Goal: Information Seeking & Learning: Compare options

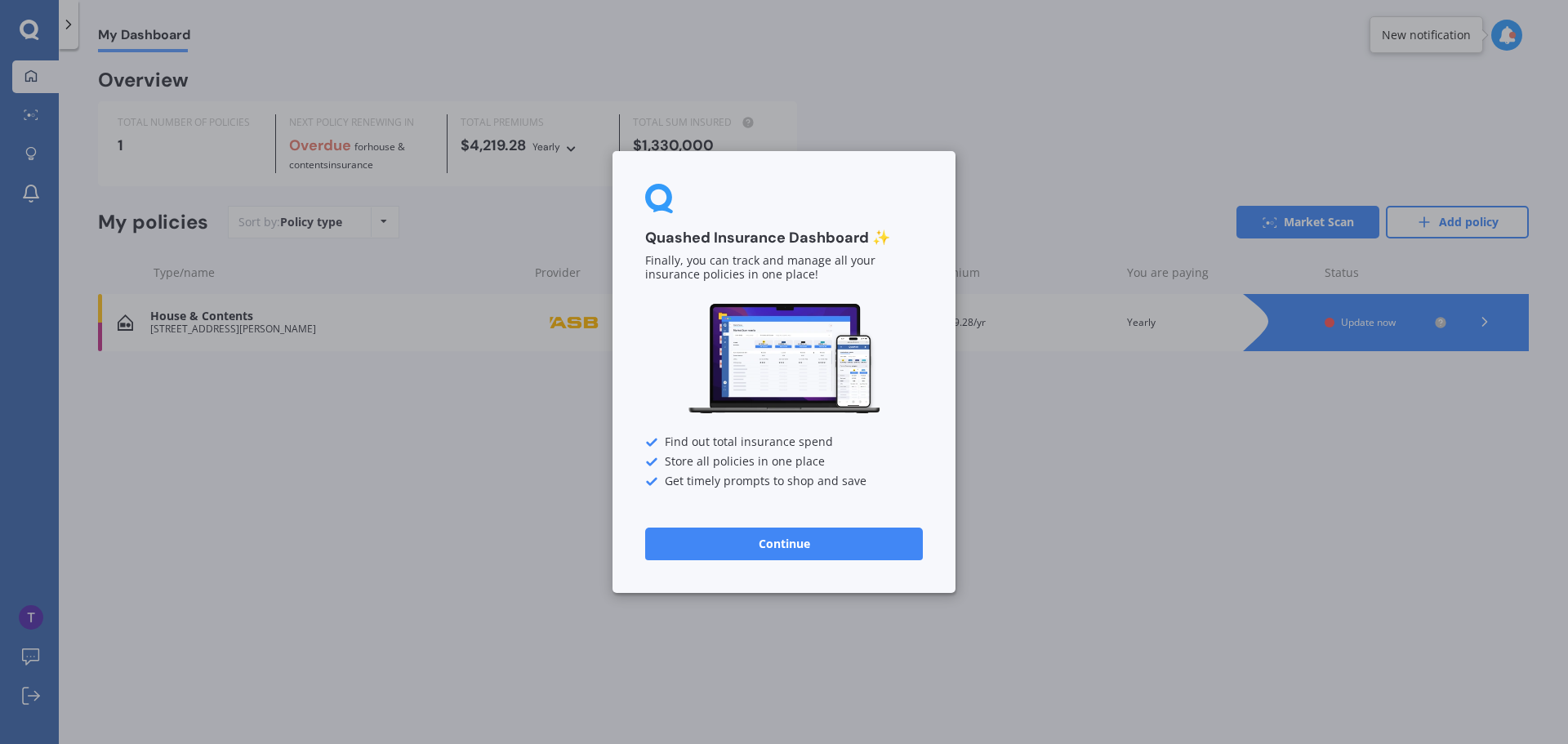
click at [763, 552] on button "Continue" at bounding box center [784, 543] width 278 height 33
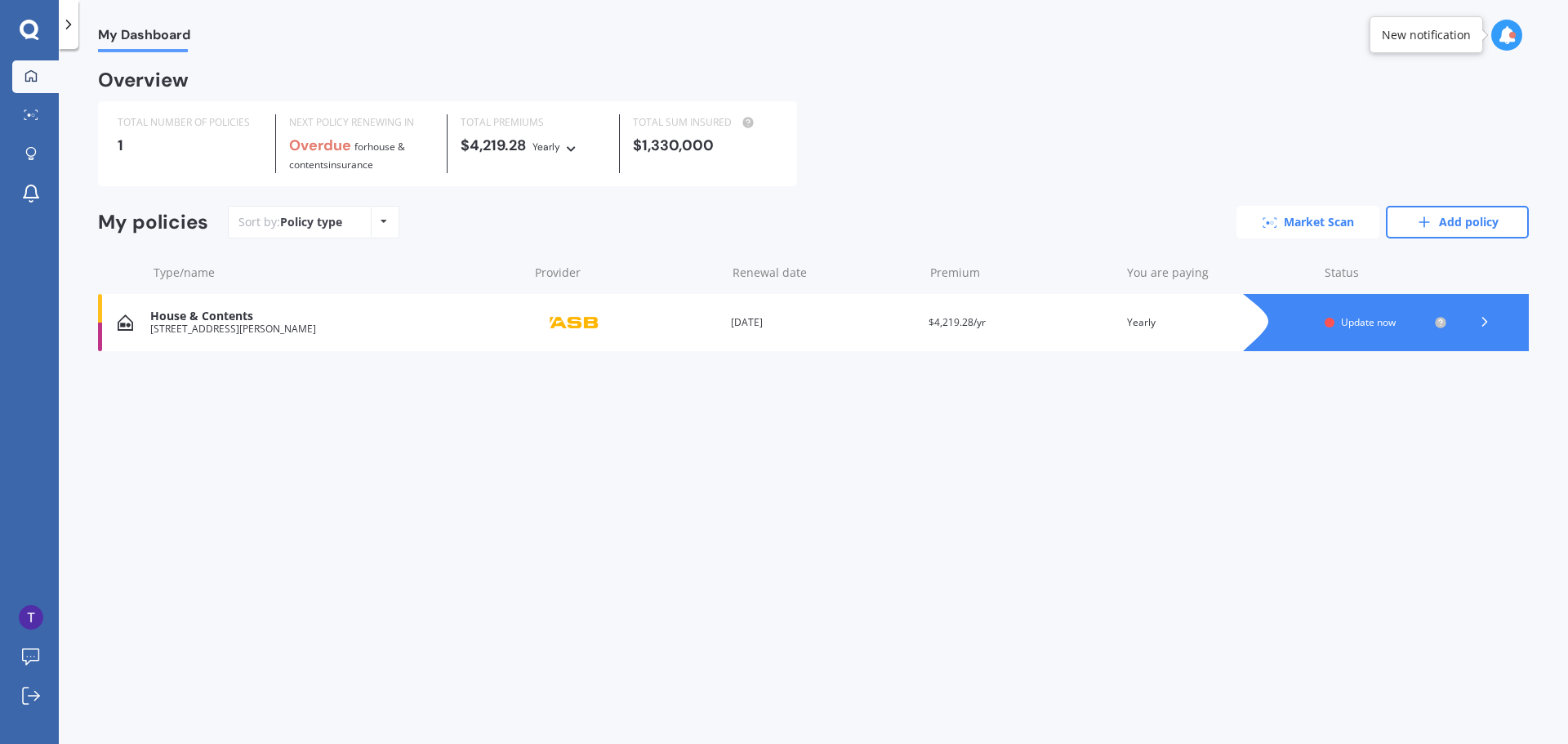
click at [1295, 223] on link "Market Scan" at bounding box center [1309, 222] width 143 height 33
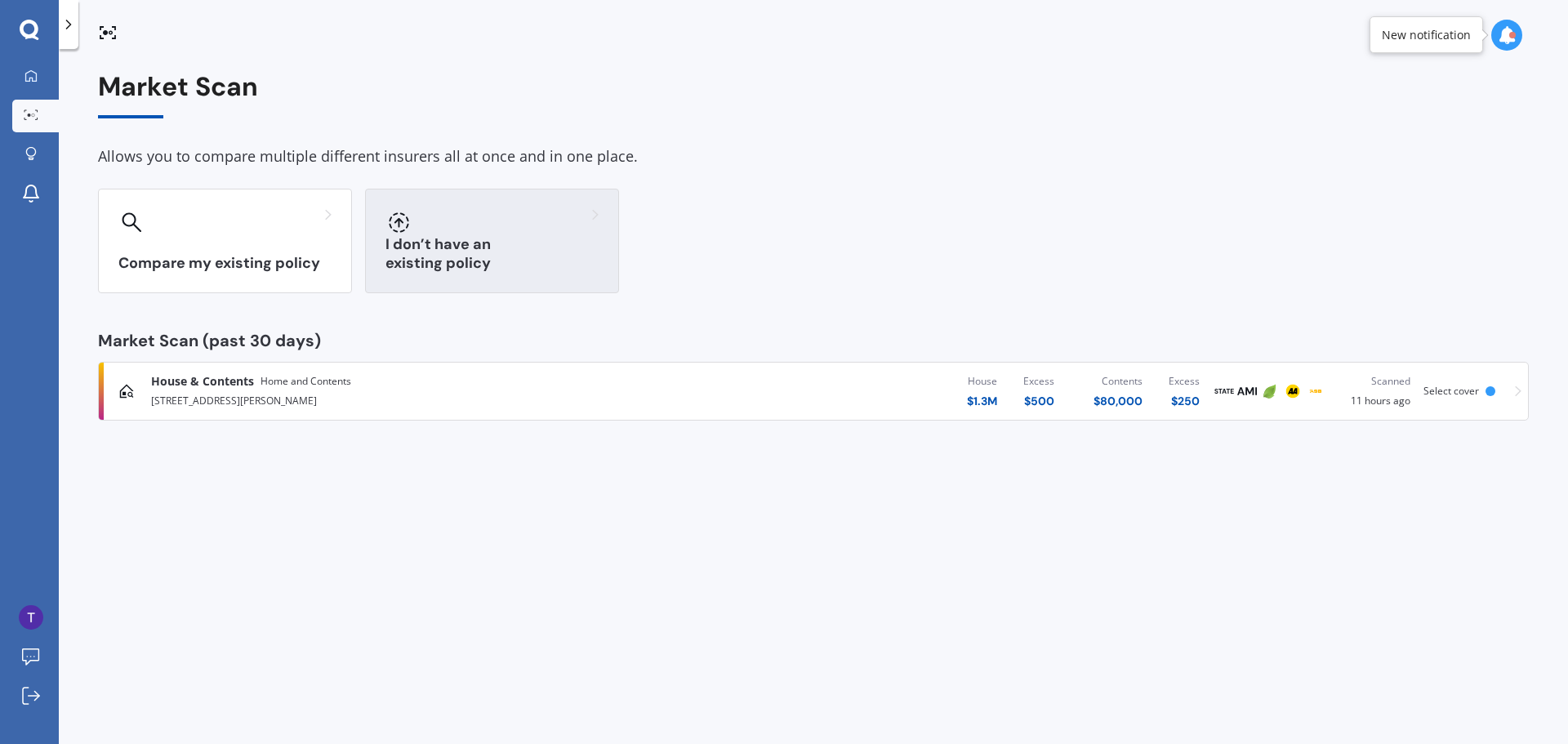
click at [510, 245] on div "I don’t have an existing policy" at bounding box center [492, 240] width 254 height 104
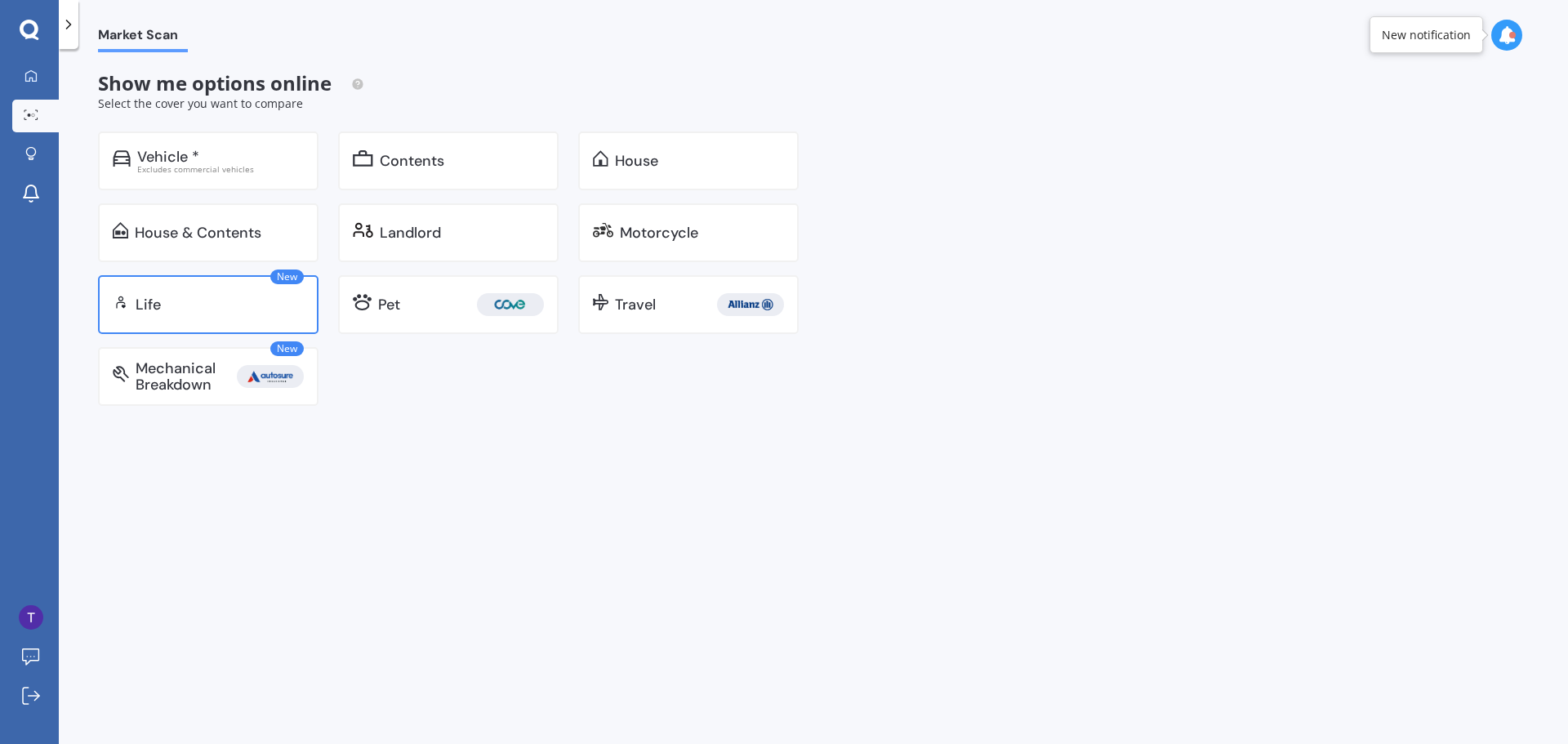
click at [234, 297] on div "Life" at bounding box center [219, 304] width 168 height 16
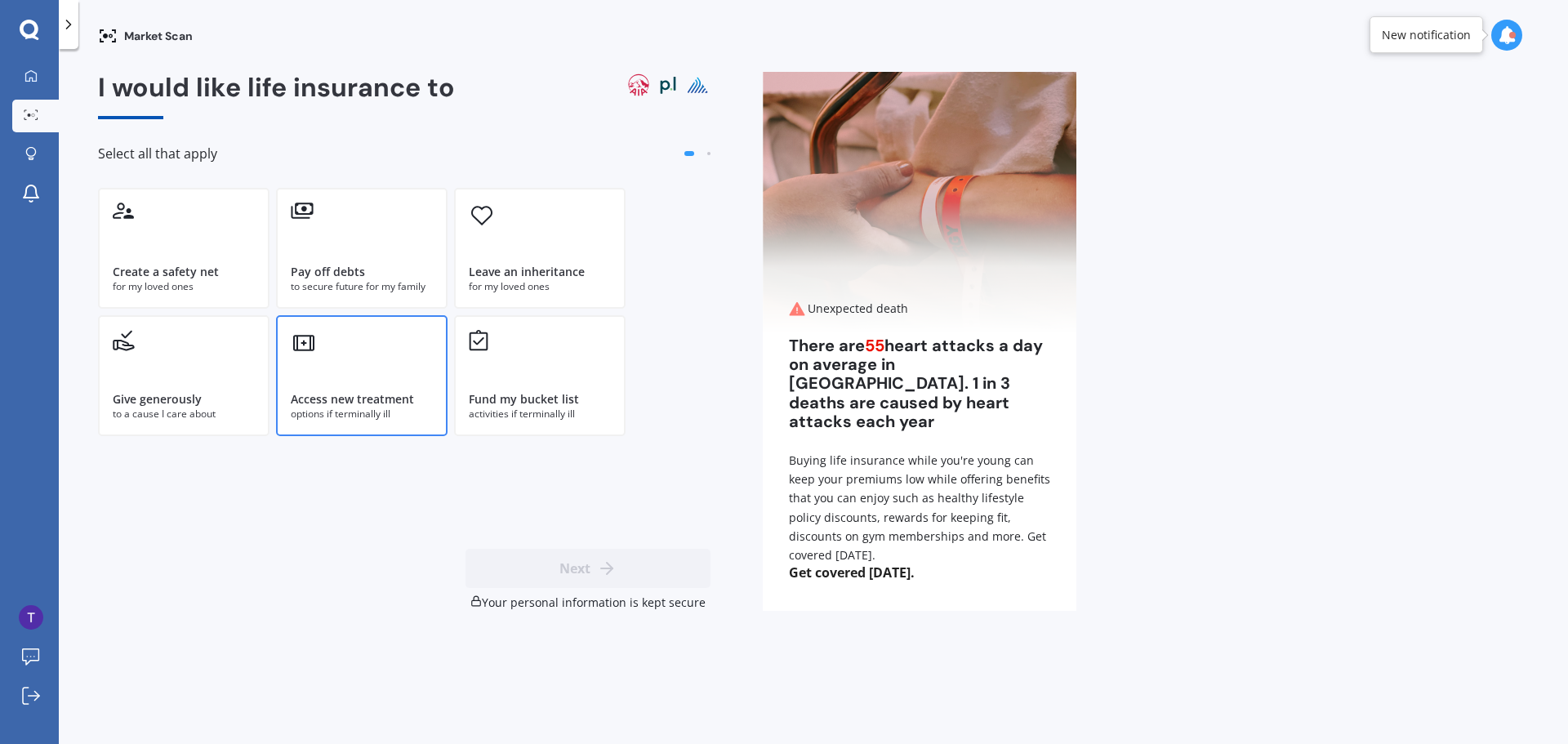
click at [373, 369] on div "Access new treatment options if terminally ill" at bounding box center [362, 375] width 172 height 121
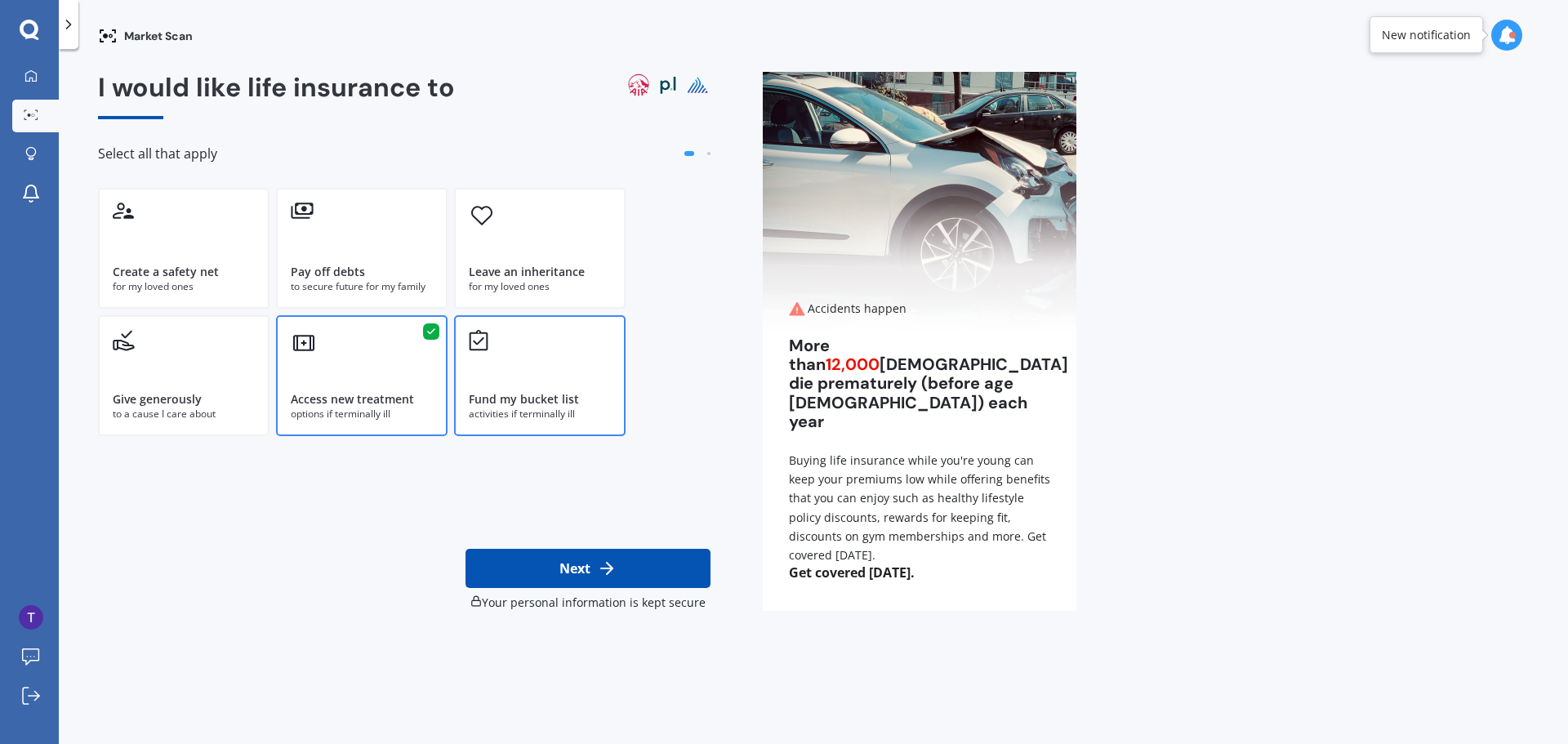
click at [521, 340] on div "Fund my bucket list activities if terminally ill" at bounding box center [540, 375] width 172 height 121
click at [525, 252] on div "Leave an inheritance for my loved ones" at bounding box center [540, 248] width 172 height 121
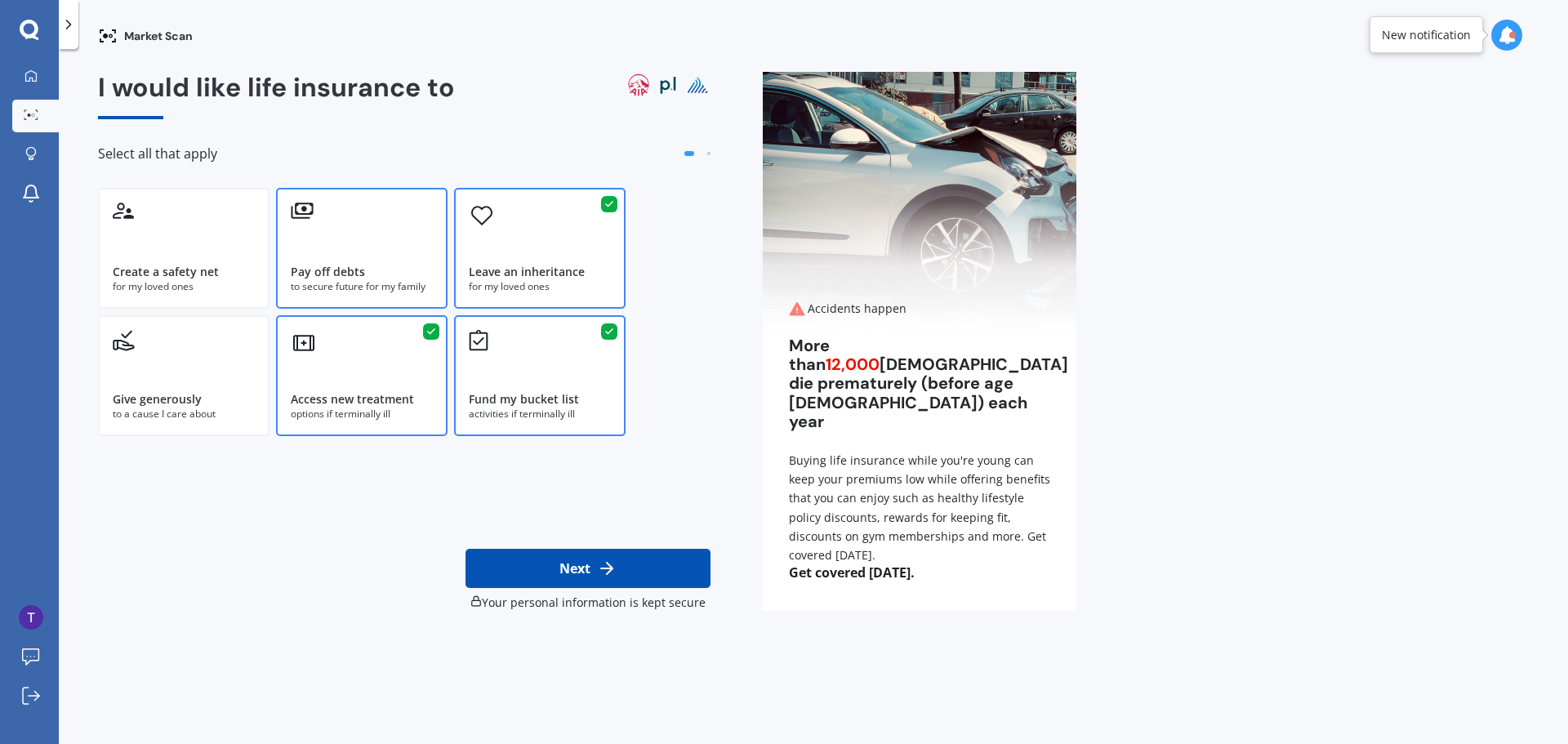
click at [352, 225] on div "Pay off debts to secure future for my family" at bounding box center [362, 248] width 172 height 121
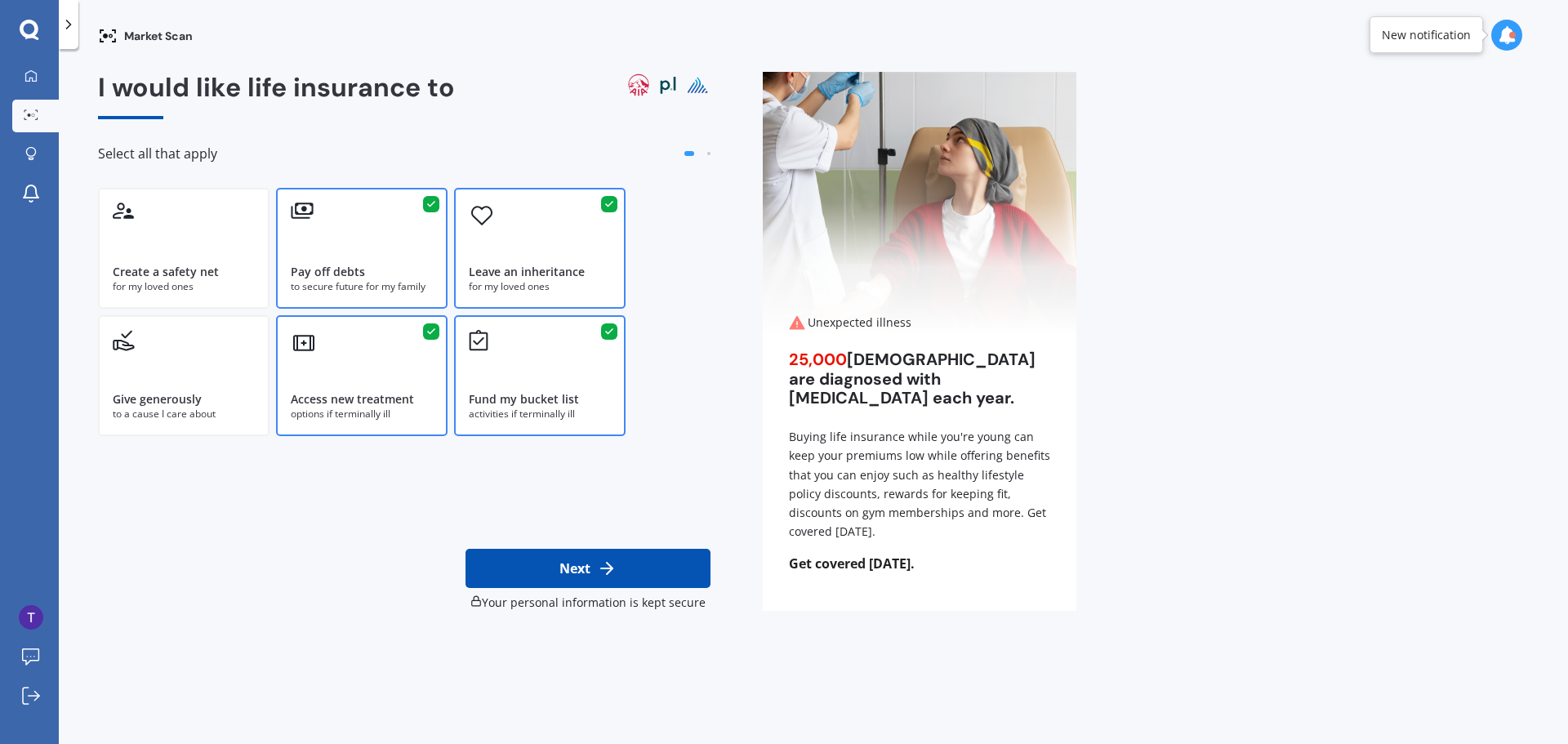
click at [426, 211] on div at bounding box center [431, 204] width 16 height 16
click at [221, 219] on div "Create a safety net for my loved ones" at bounding box center [184, 248] width 172 height 121
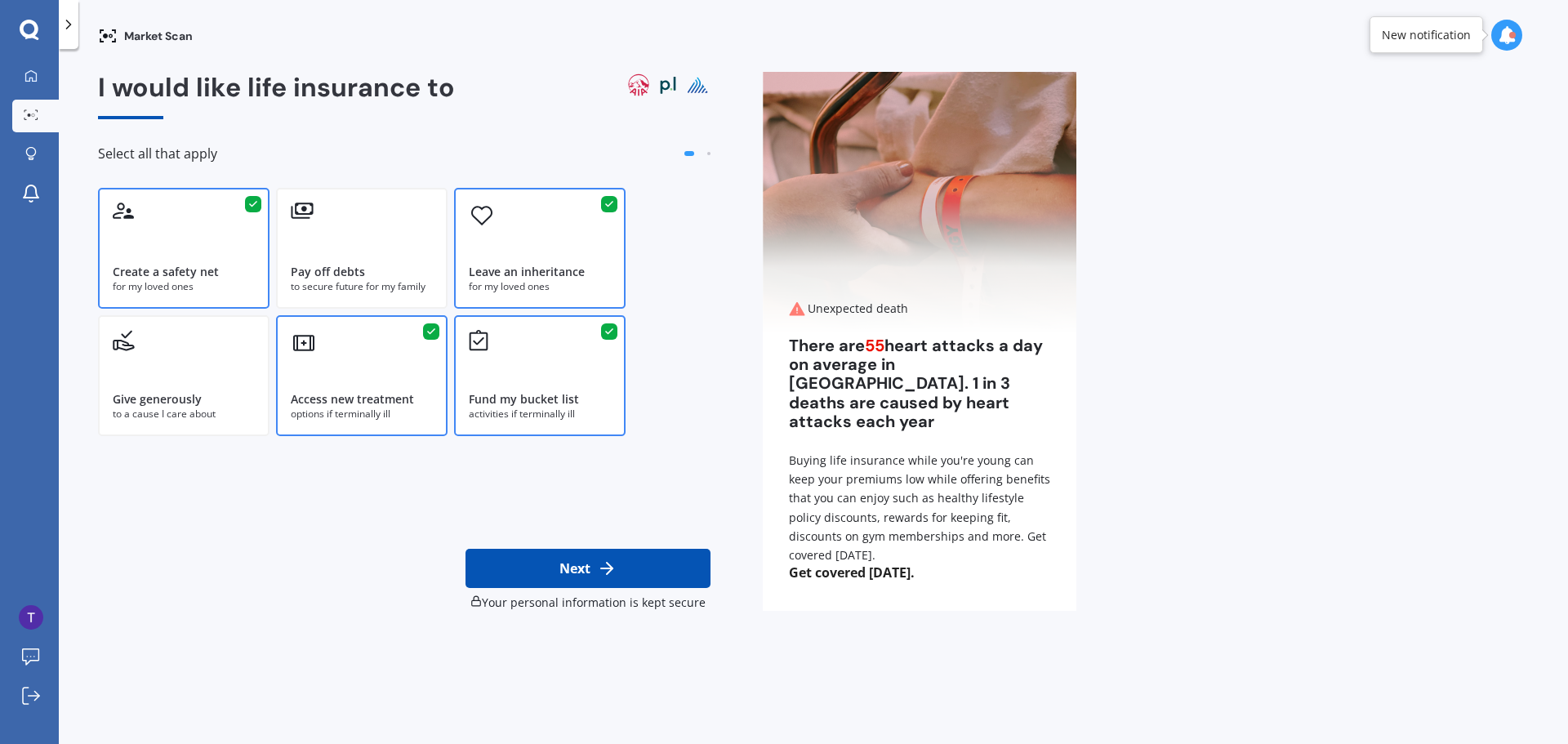
click at [604, 200] on icon at bounding box center [609, 205] width 10 height 10
click at [567, 570] on button "Next" at bounding box center [588, 567] width 245 height 39
select select "07"
select select "10"
select select "1969"
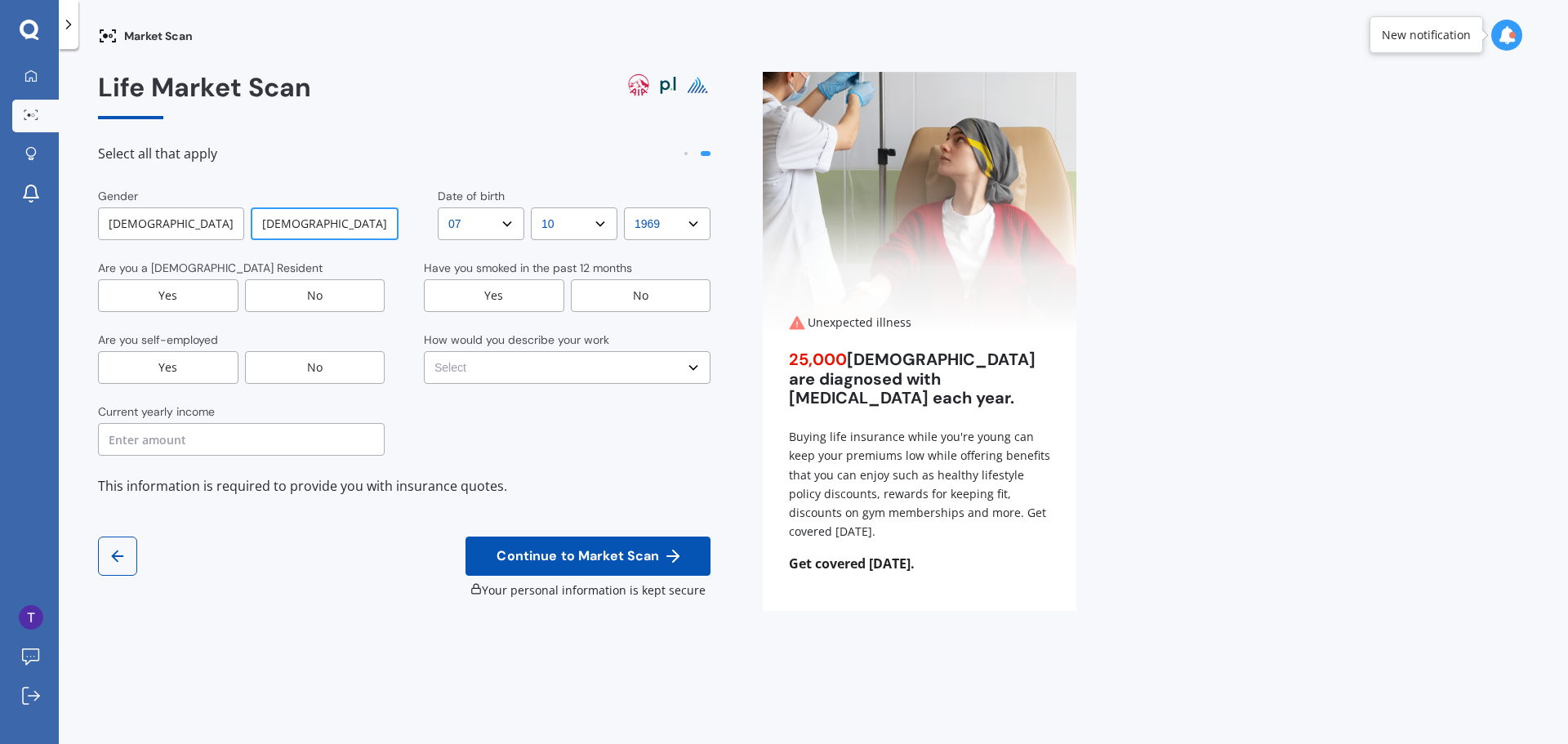
click at [156, 300] on div "Yes" at bounding box center [168, 295] width 140 height 33
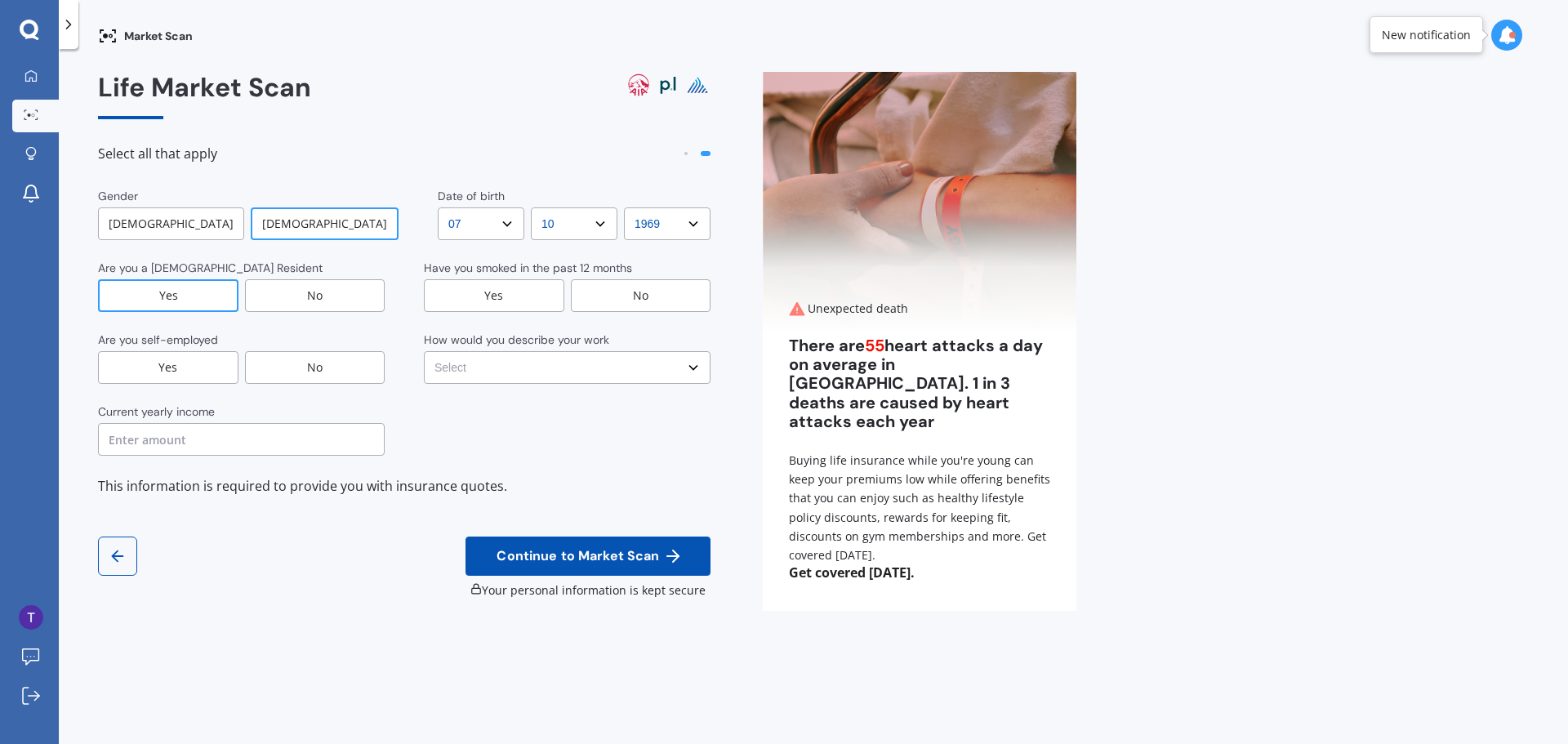
click at [310, 370] on div "No" at bounding box center [315, 368] width 140 height 33
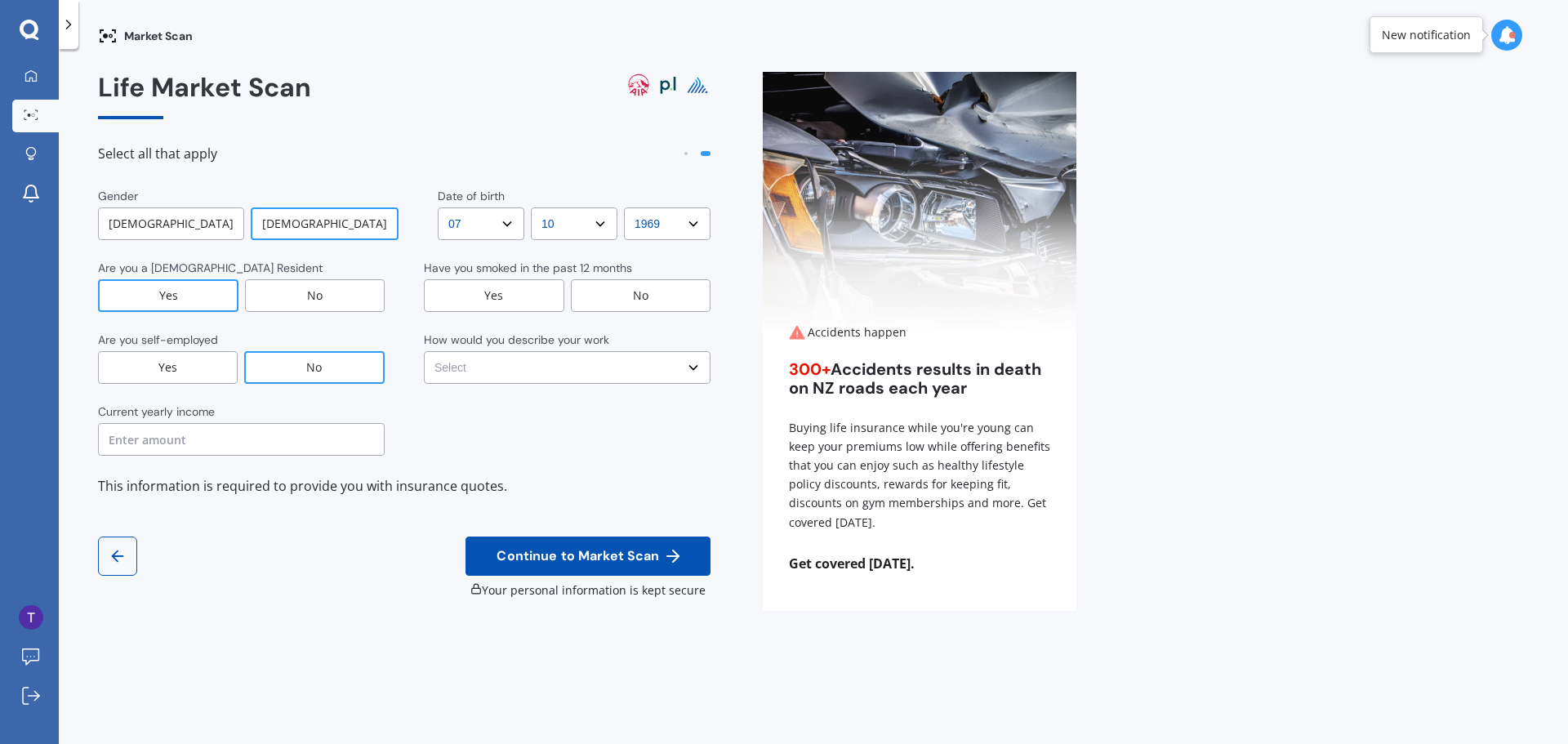
click at [165, 442] on input "text" at bounding box center [241, 439] width 287 height 33
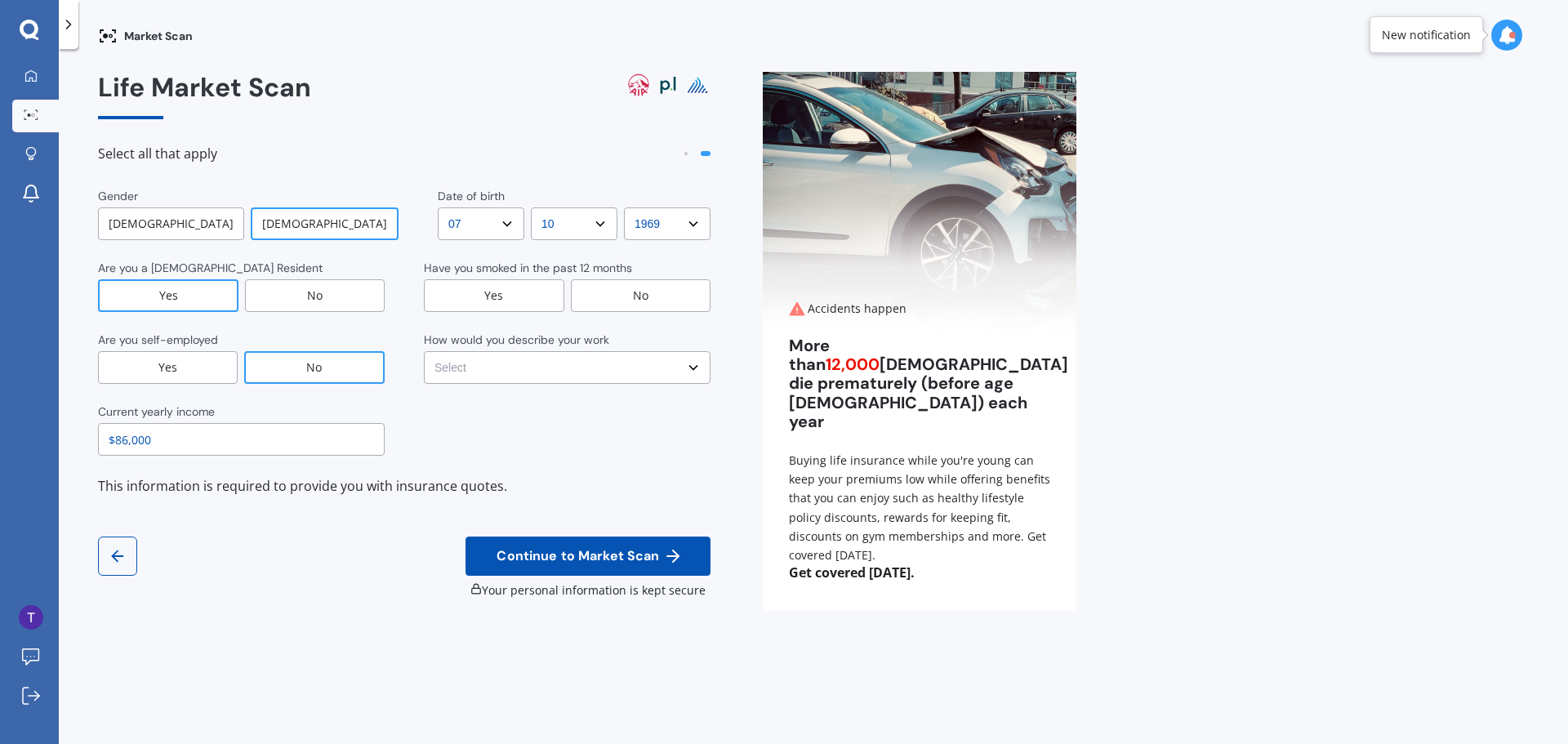
type input "$86,000"
click at [622, 288] on div "No" at bounding box center [641, 295] width 140 height 33
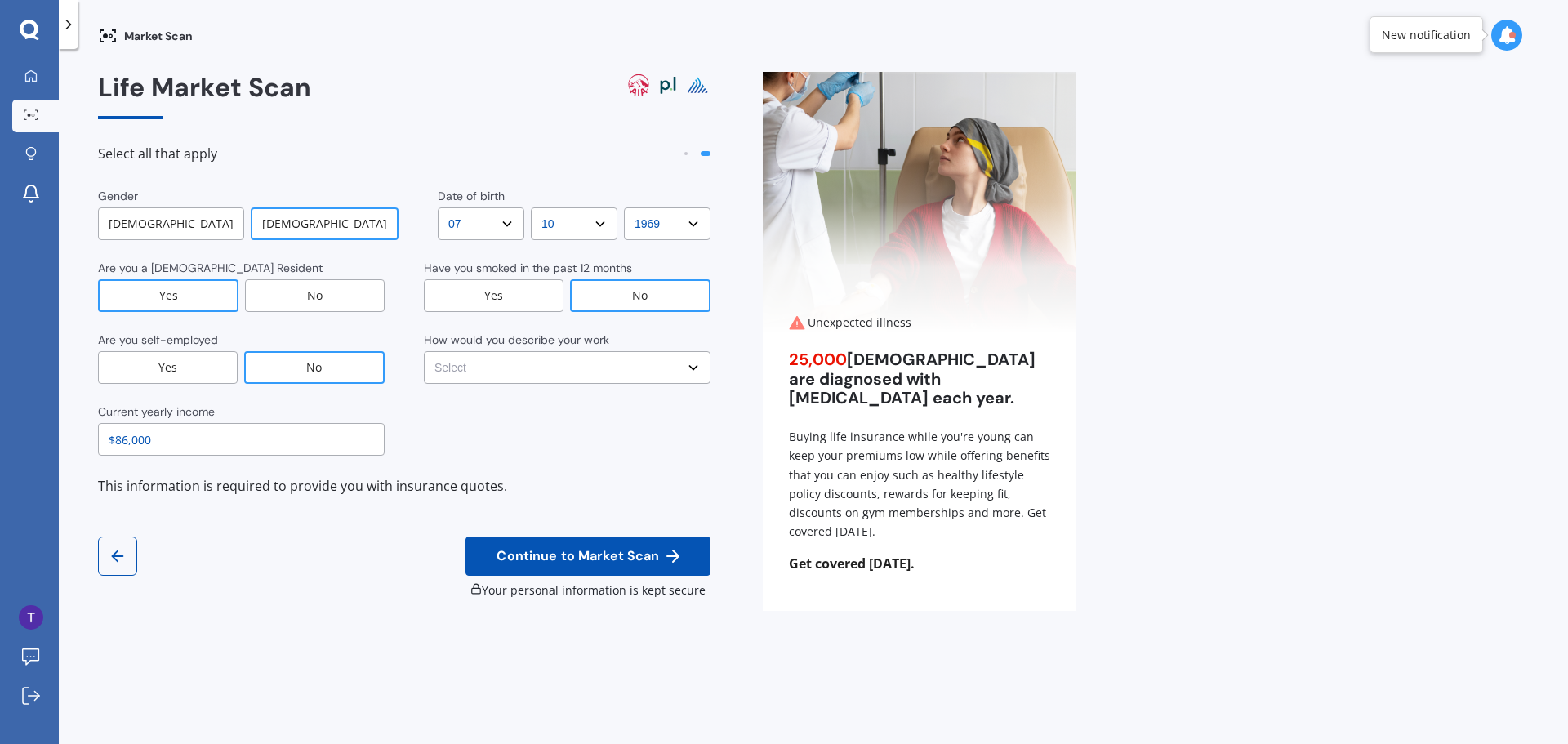
click at [574, 375] on select "Select No manual work e.g. lawyer, consultant, engineer Light manual work e.g. …" at bounding box center [567, 368] width 287 height 33
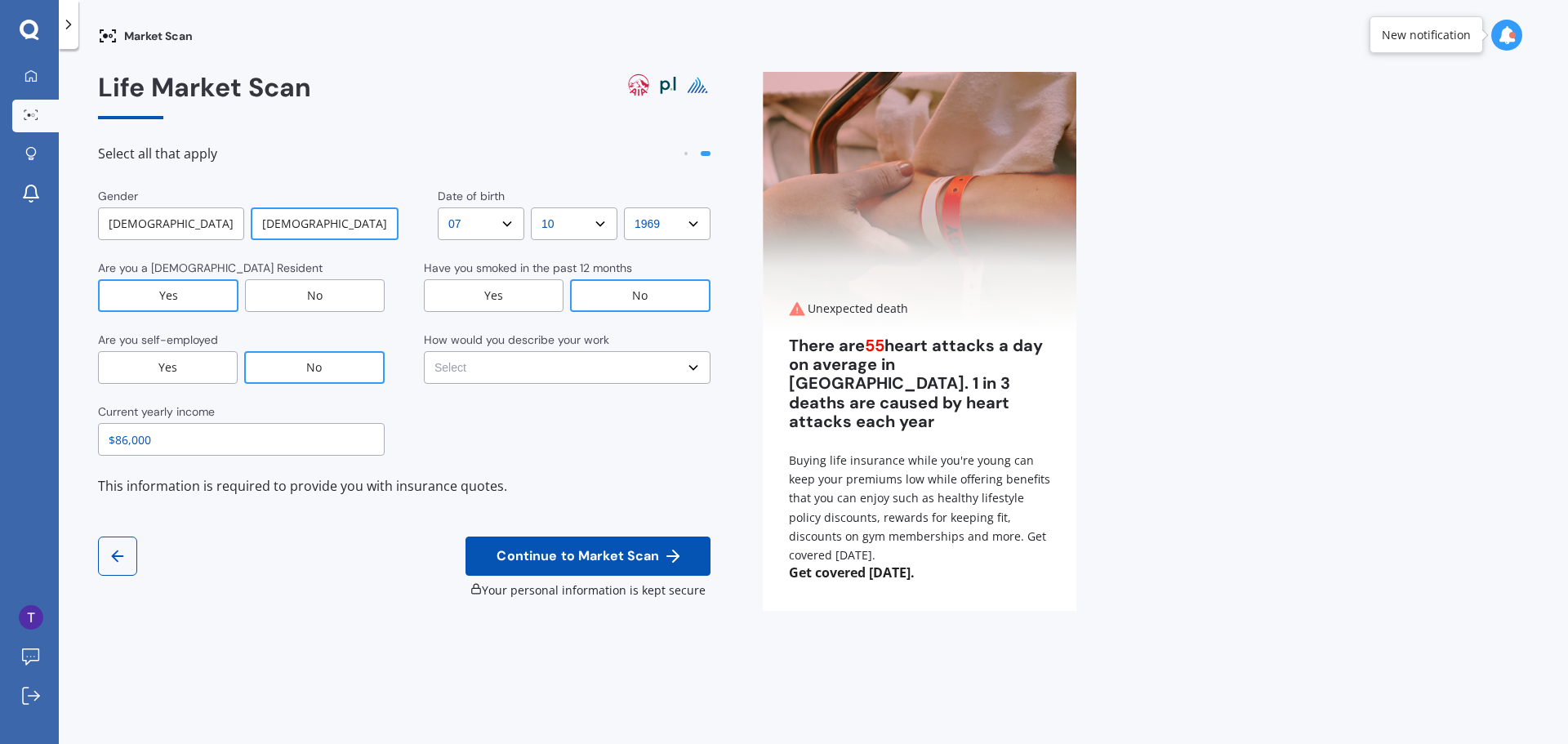
select select "No manual work e.g. lawyer, consultant, engineer"
click at [424, 352] on select "Select No manual work e.g. lawyer, consultant, engineer Light manual work e.g. …" at bounding box center [567, 368] width 287 height 33
click at [589, 558] on span "Continue to Market Scan" at bounding box center [578, 556] width 169 height 16
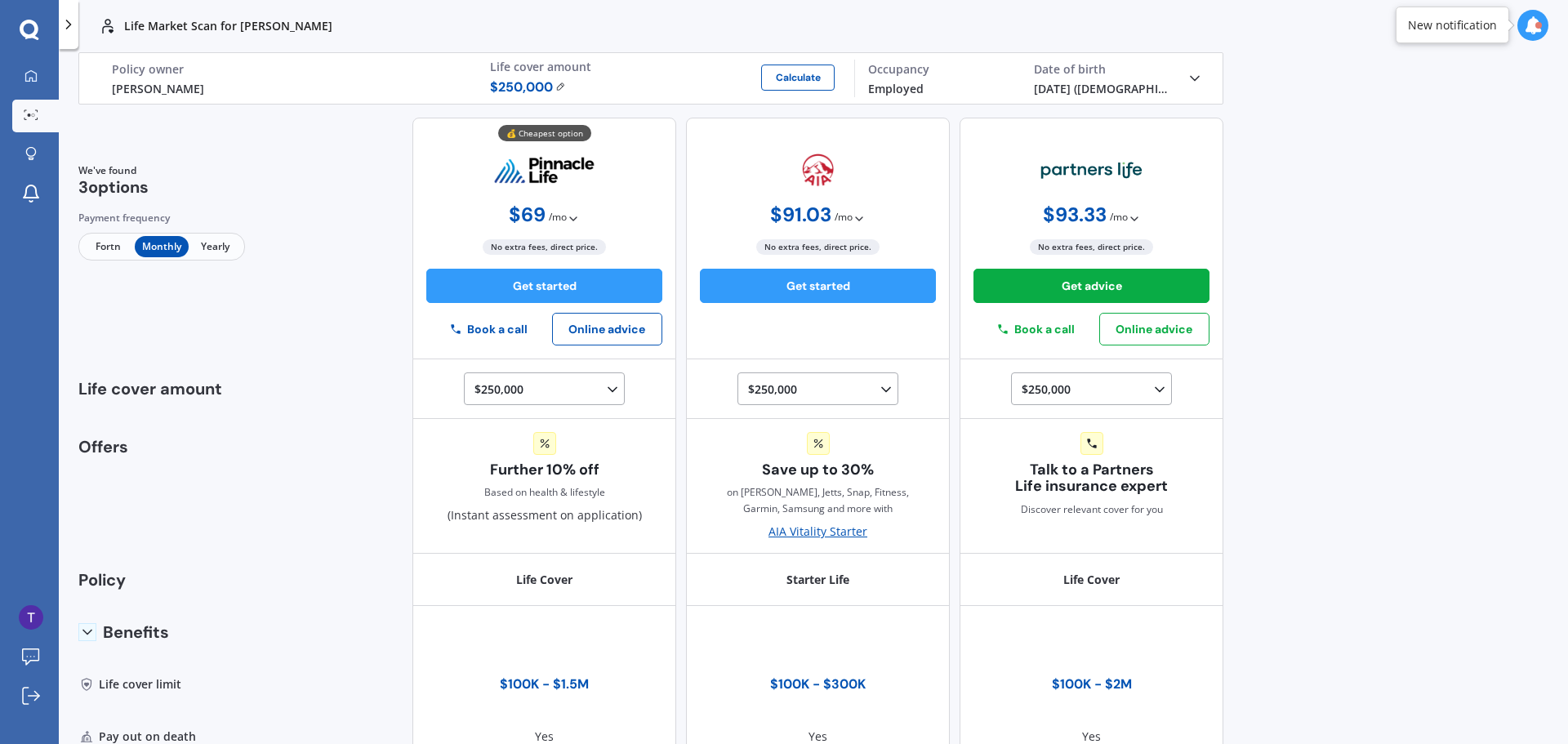
click at [567, 221] on icon at bounding box center [573, 219] width 13 height 13
click at [212, 250] on span "Yearly" at bounding box center [215, 246] width 53 height 21
click at [168, 241] on span "Monthly" at bounding box center [161, 246] width 53 height 21
click at [108, 250] on span "Fortn" at bounding box center [107, 246] width 53 height 21
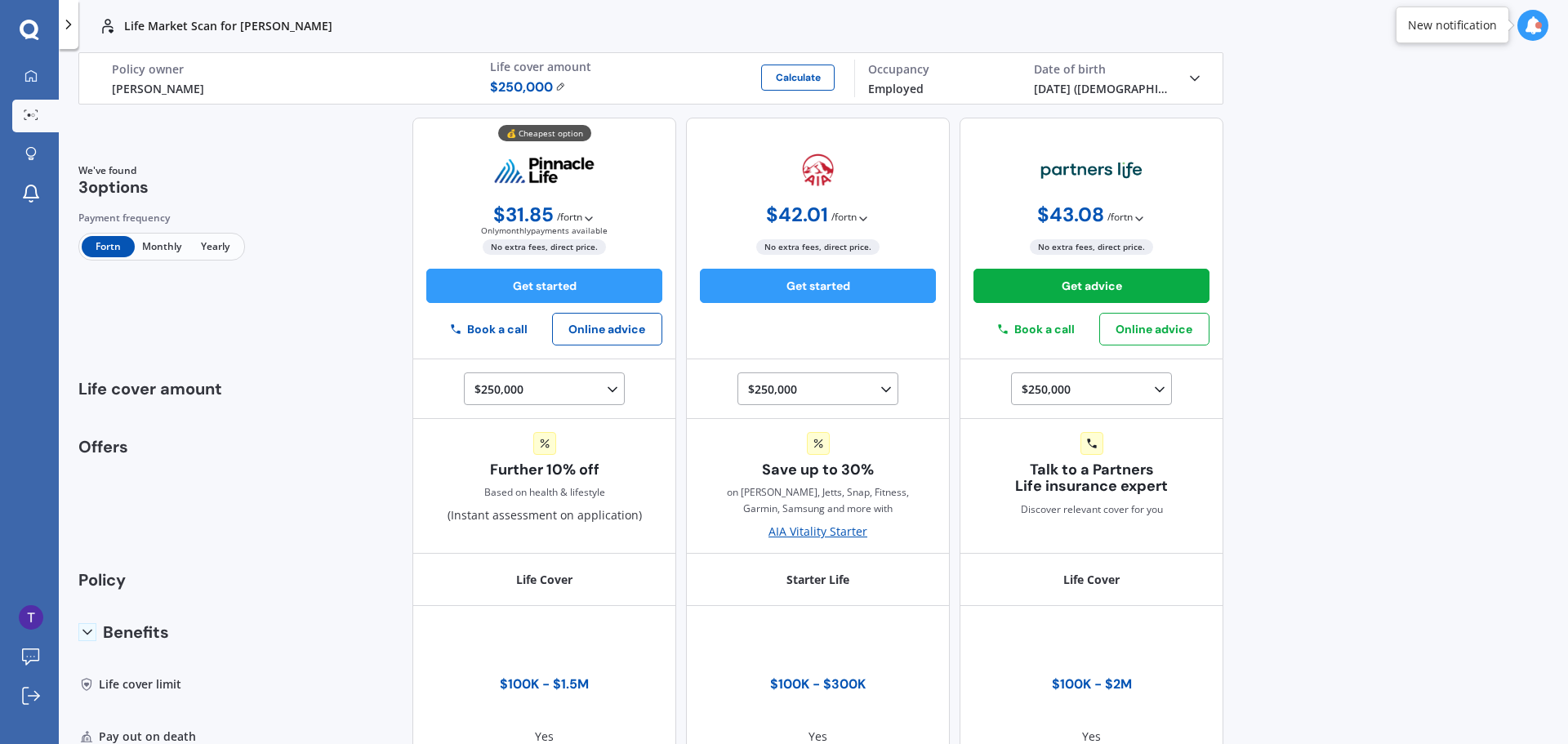
click at [158, 255] on span "Monthly" at bounding box center [161, 246] width 53 height 21
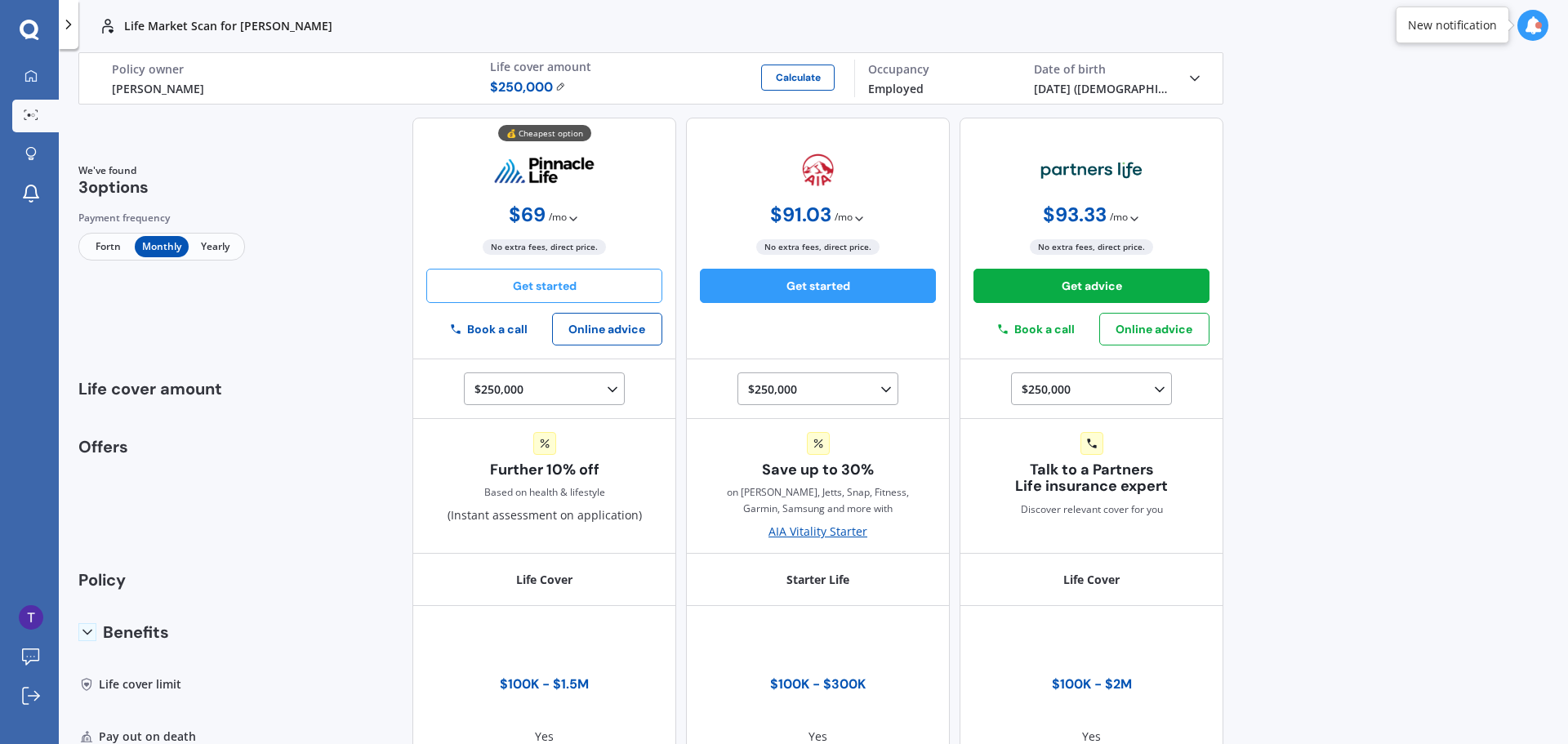
click at [520, 287] on button "Get started" at bounding box center [545, 285] width 236 height 35
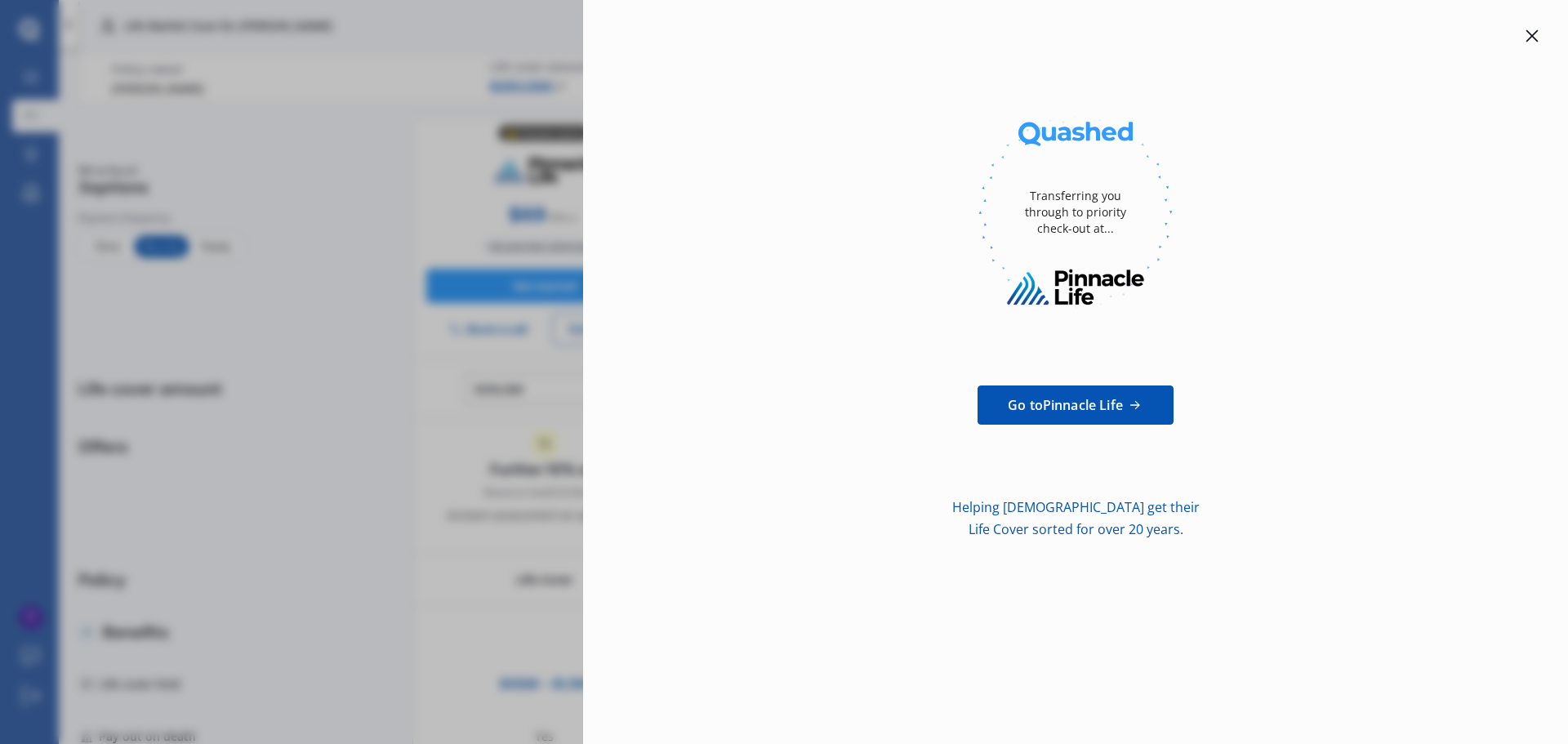
click at [1537, 37] on icon at bounding box center [1532, 36] width 13 height 13
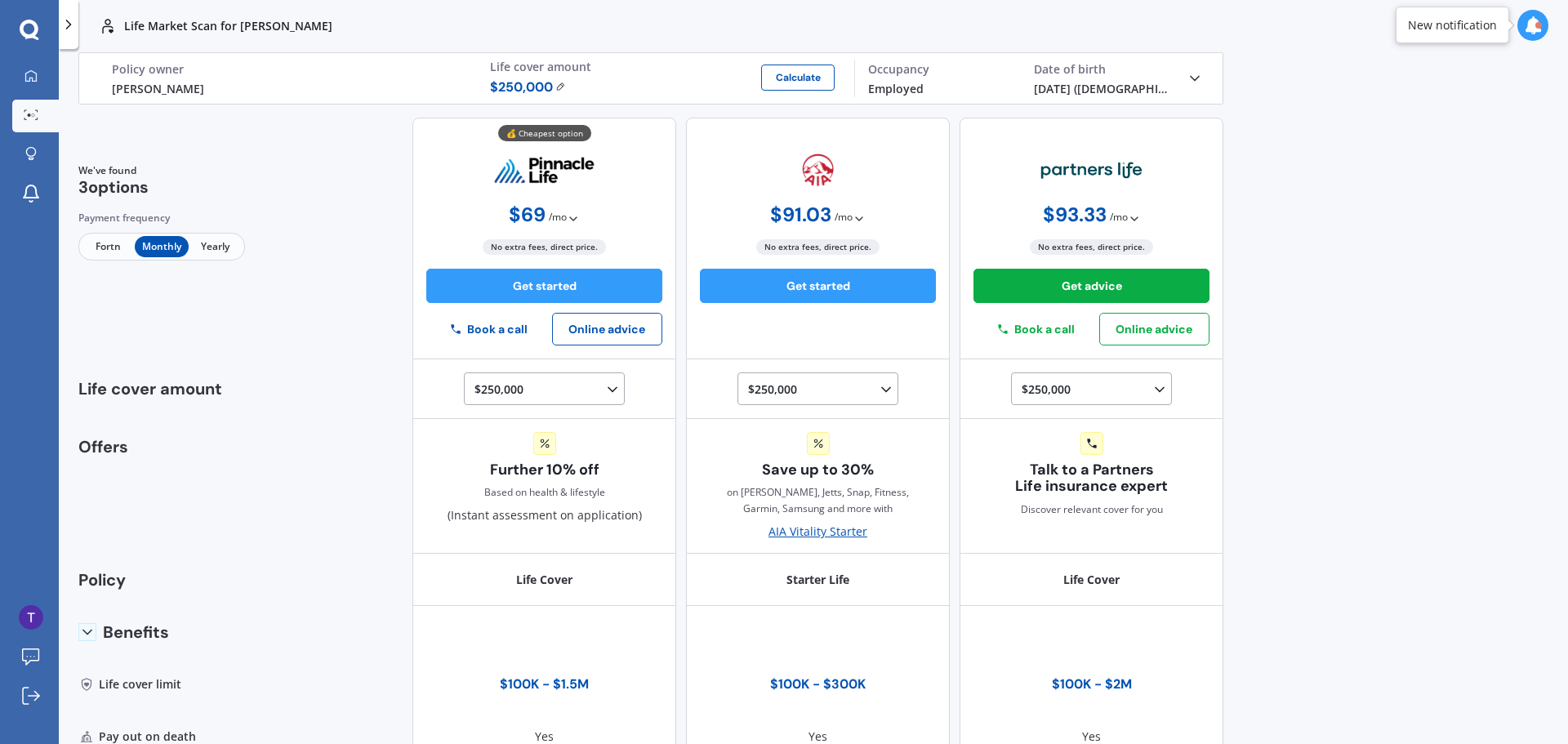
click at [1335, 323] on div "Life Market Scan for Tina Rutherford Life Market Scan for Tina Rutherford Life …" at bounding box center [813, 372] width 1509 height 744
click at [21, 74] on div at bounding box center [31, 76] width 25 height 15
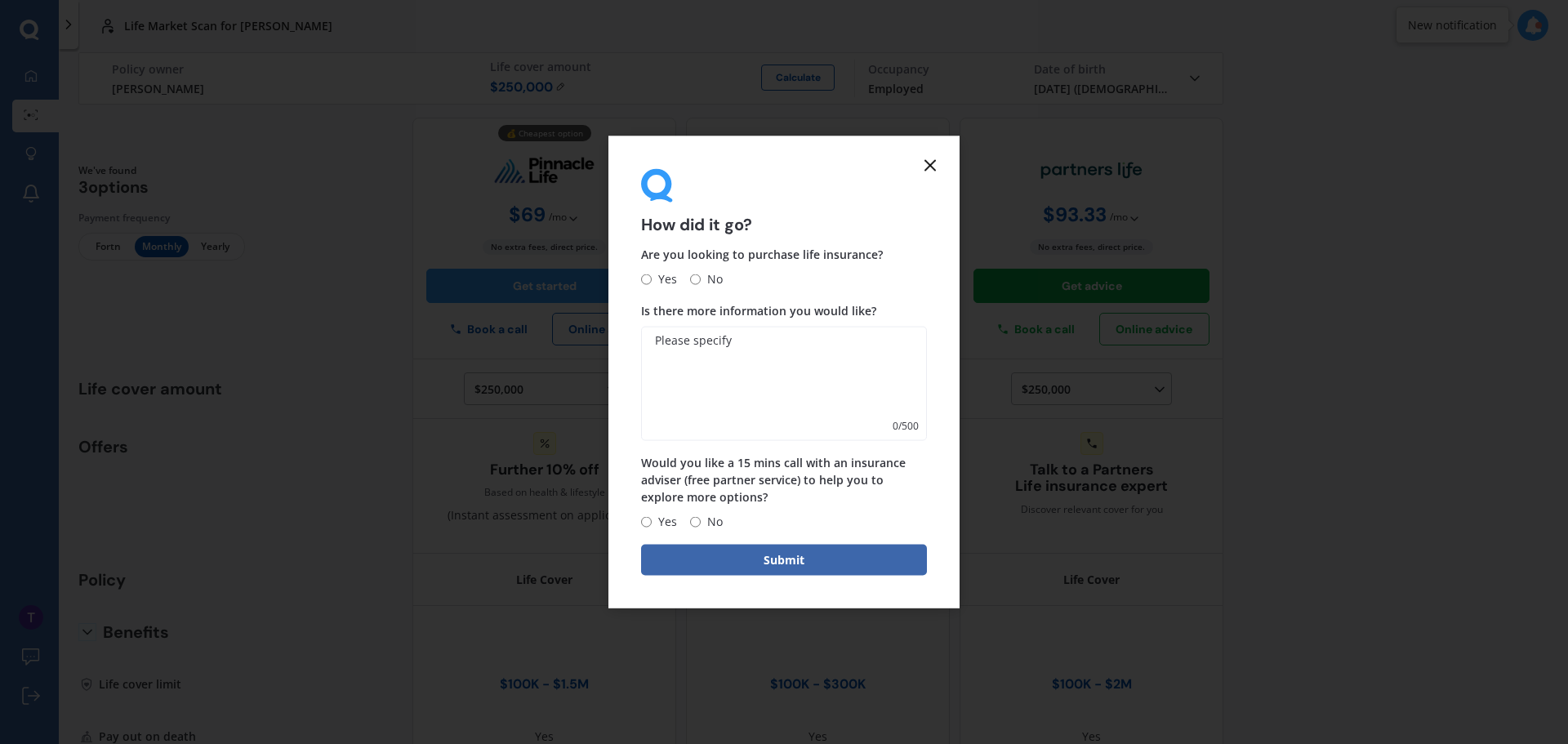
click at [933, 162] on line at bounding box center [930, 165] width 10 height 10
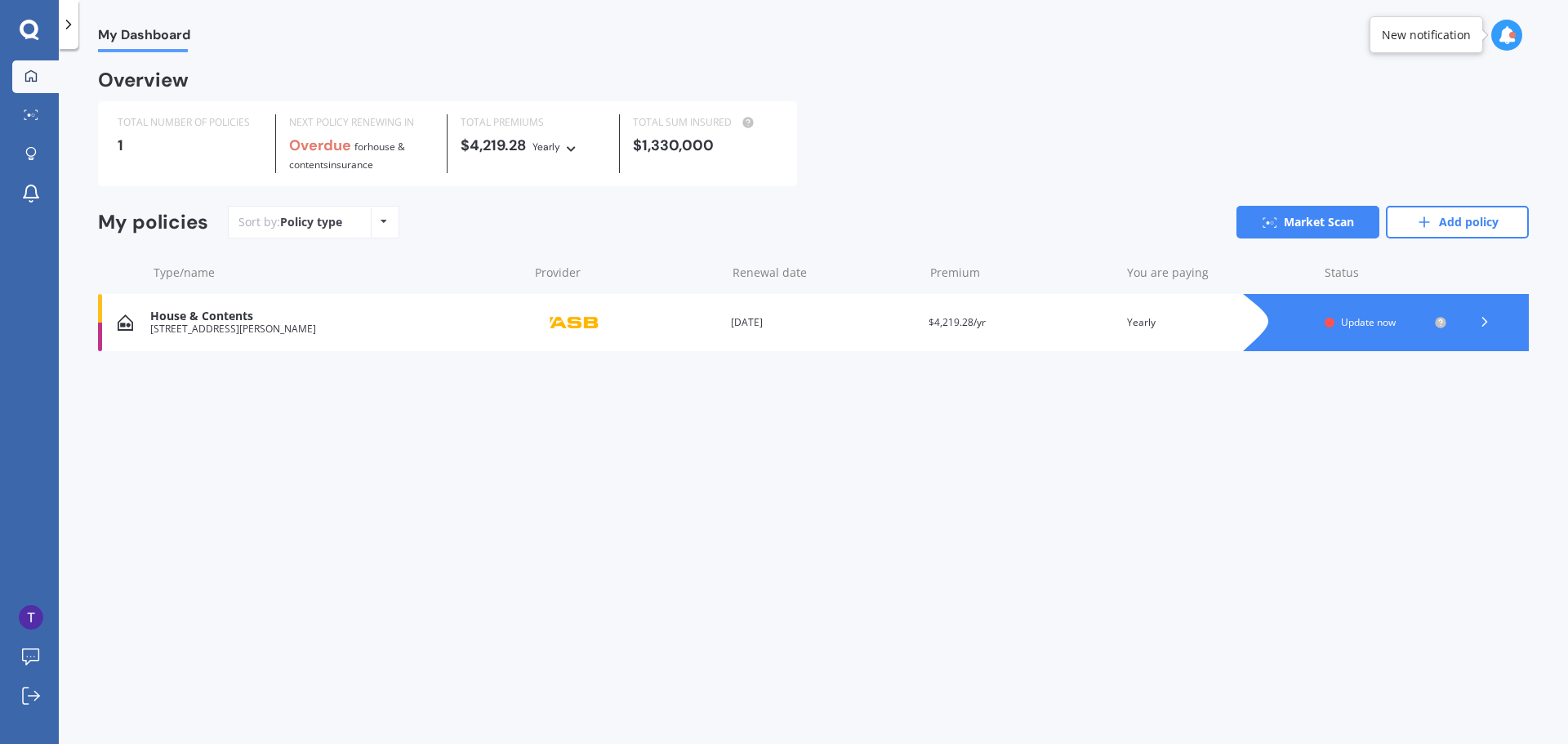
click at [379, 230] on div "Policy type Alphabetical Date added Renewing next" at bounding box center [383, 223] width 25 height 30
click at [1436, 231] on link "Add policy" at bounding box center [1458, 222] width 143 height 33
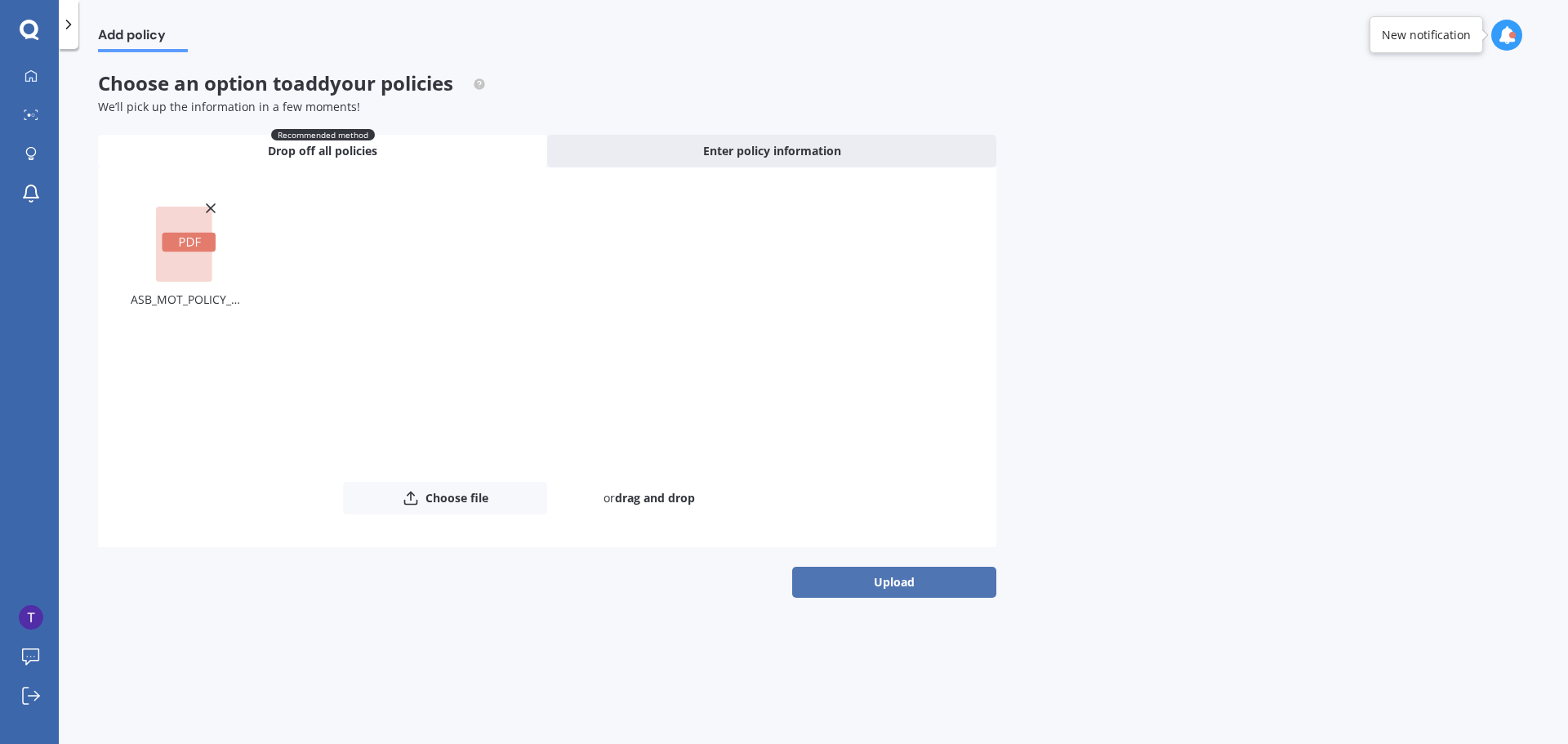
click at [915, 574] on button "Upload" at bounding box center [894, 582] width 205 height 31
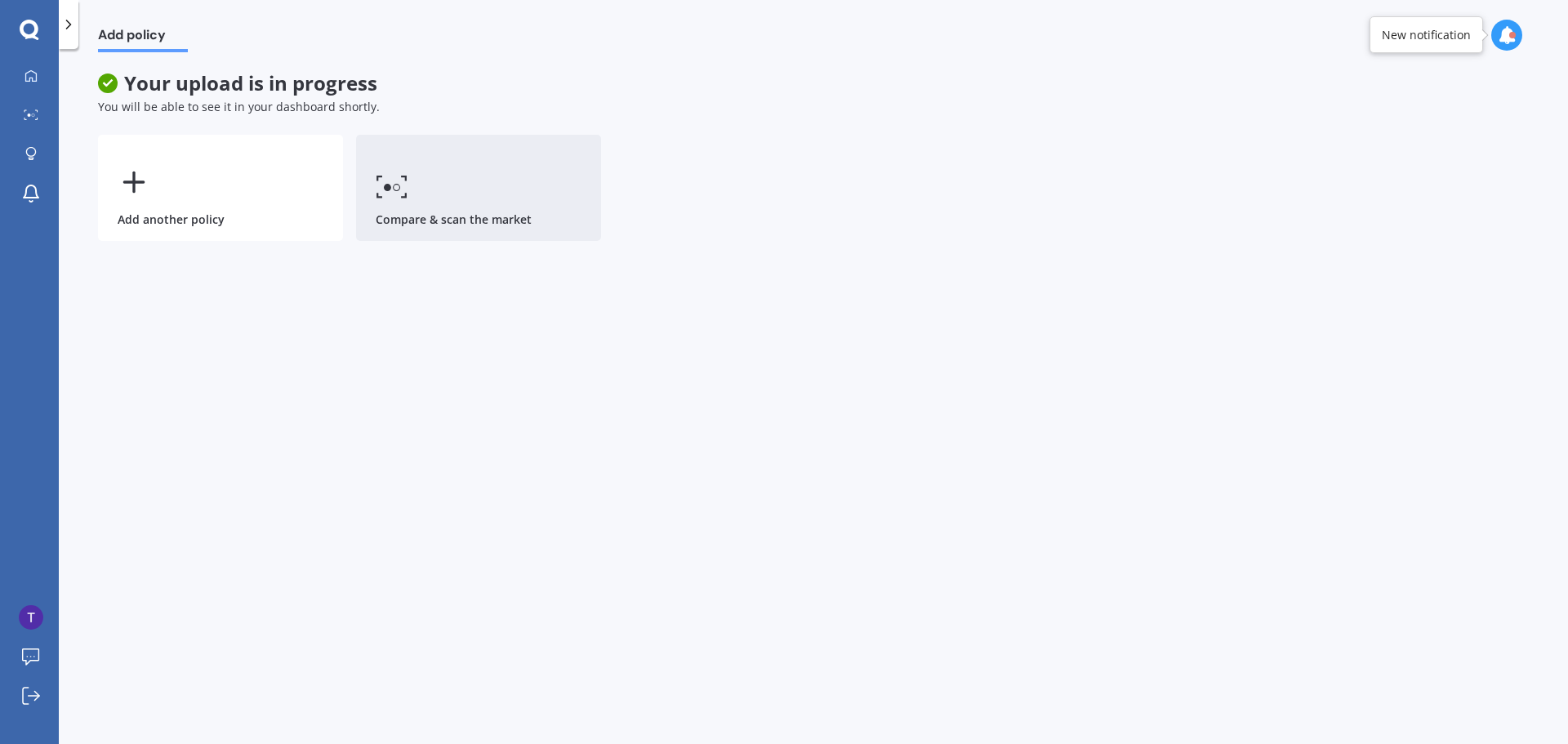
click at [450, 207] on link "Compare & scan the market" at bounding box center [478, 188] width 245 height 106
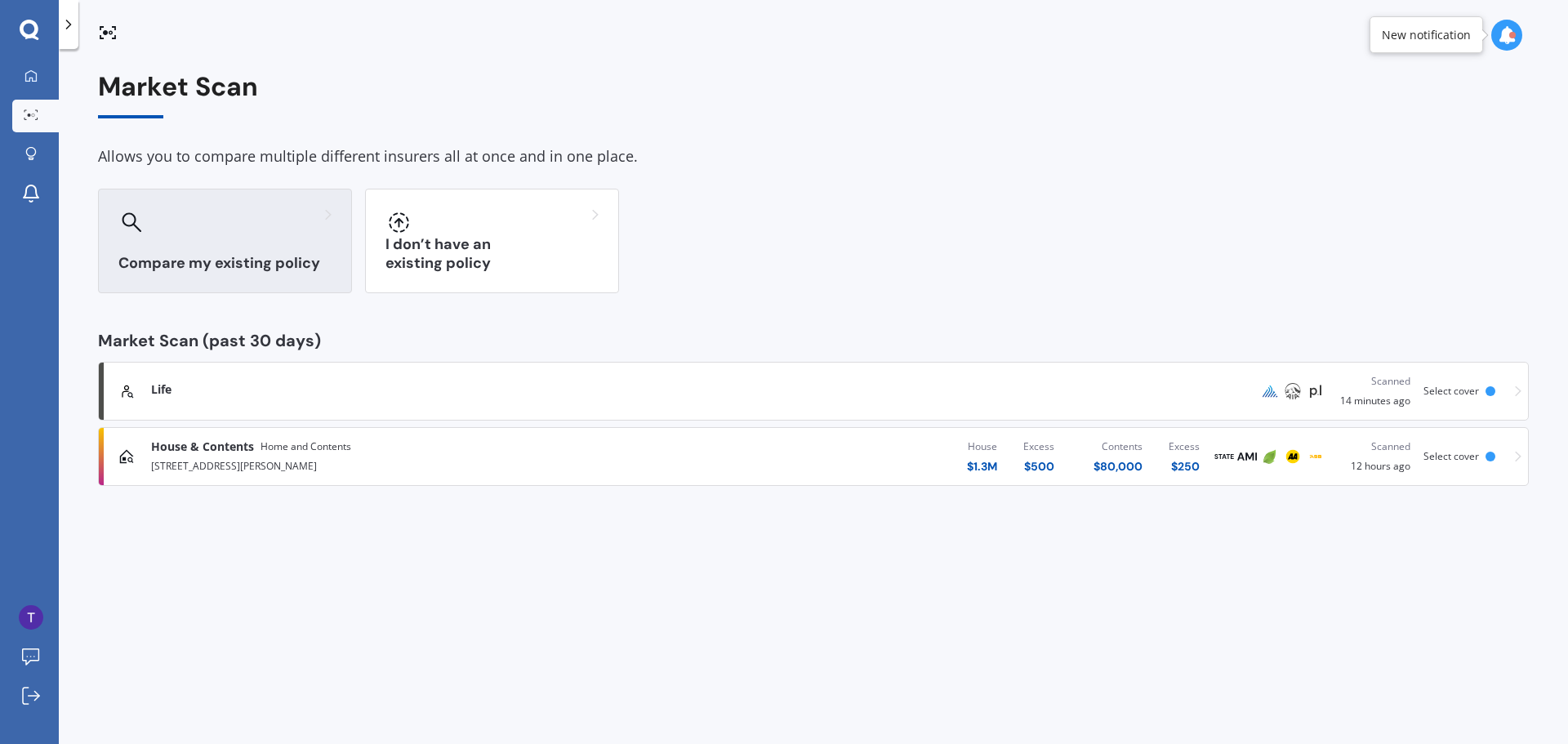
click at [243, 241] on div "Compare my existing policy" at bounding box center [226, 240] width 254 height 104
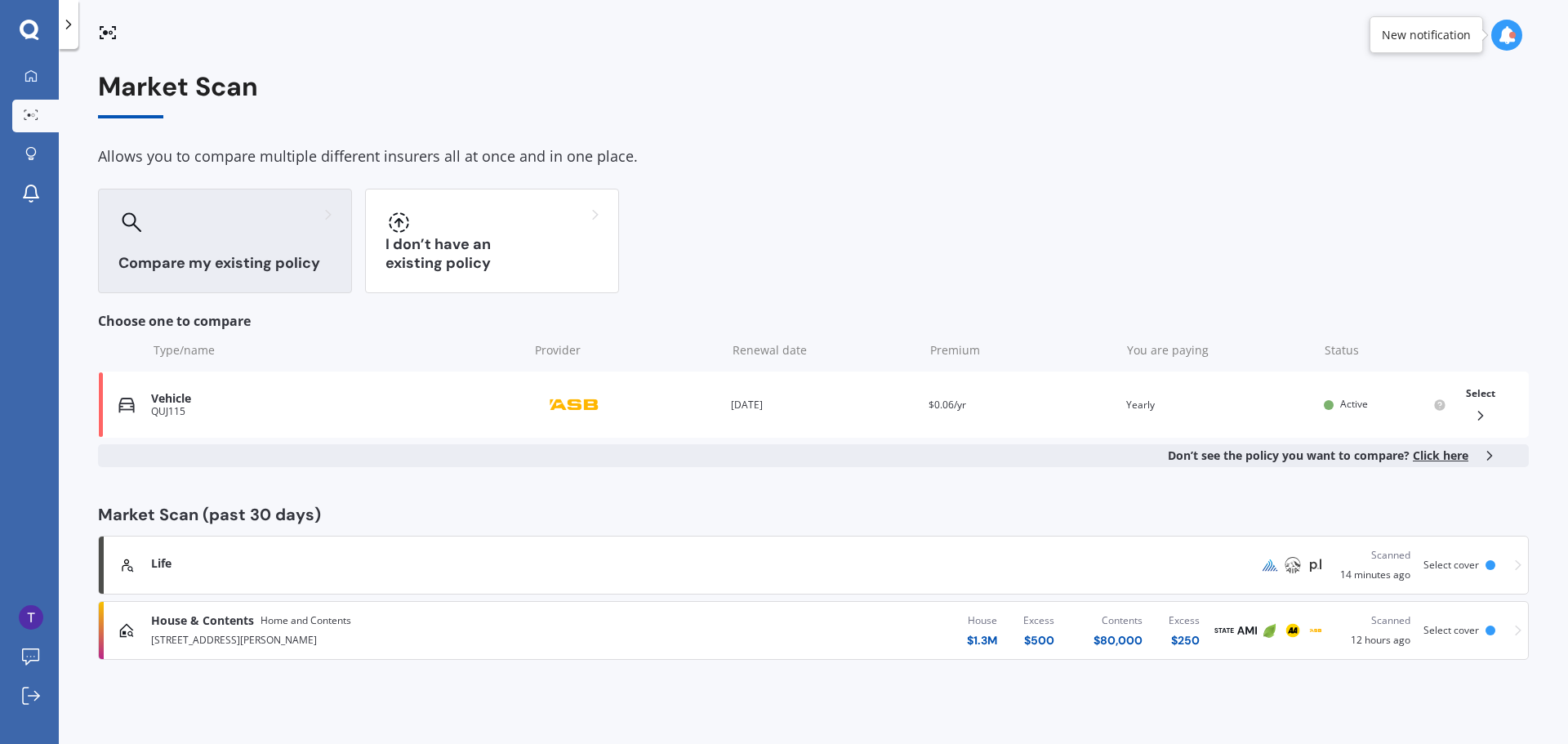
click at [263, 446] on div "Don’t see the policy you want to compare? Click here" at bounding box center [814, 455] width 1431 height 23
click at [1481, 399] on span "Select" at bounding box center [1482, 393] width 30 height 14
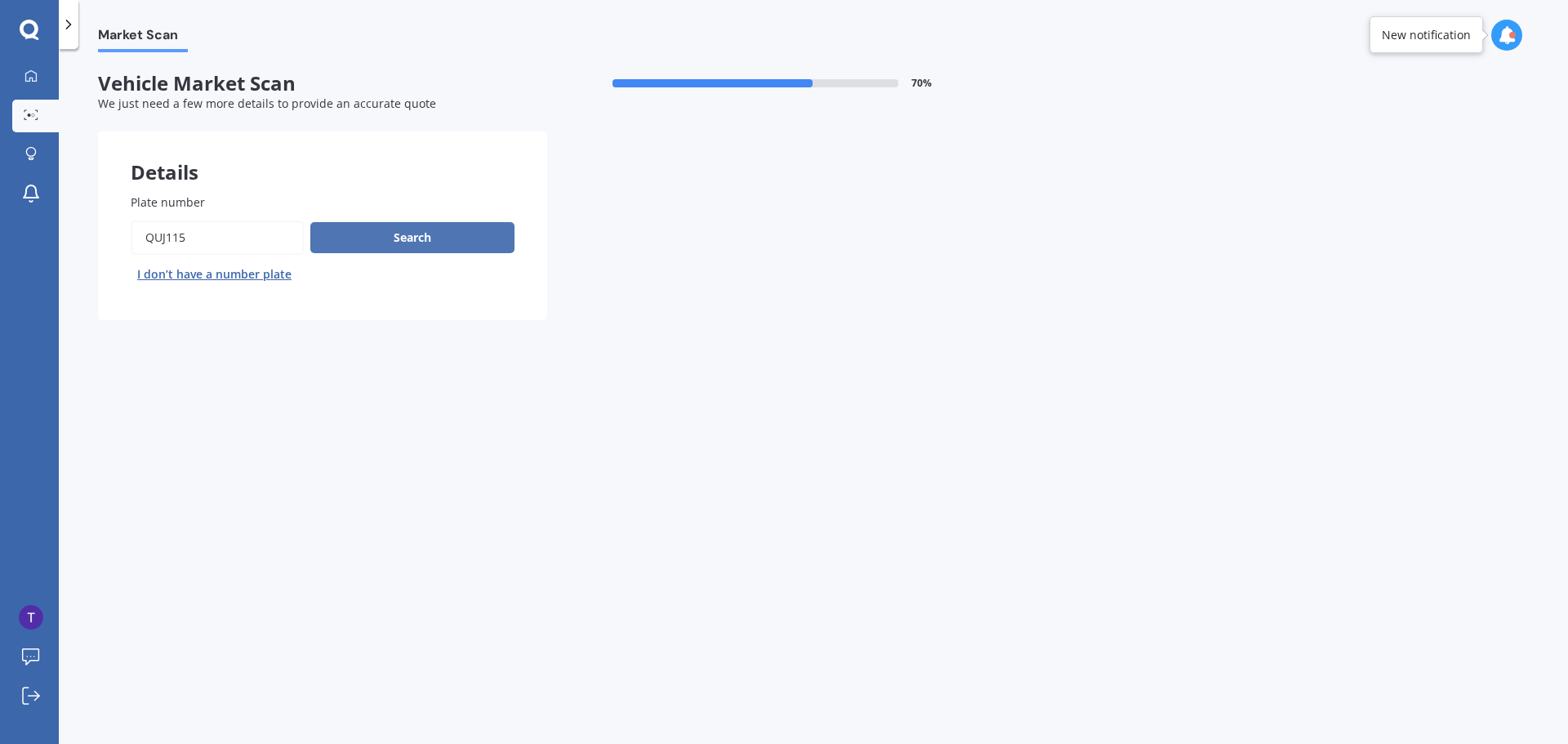
click at [428, 244] on button "Search" at bounding box center [412, 237] width 205 height 31
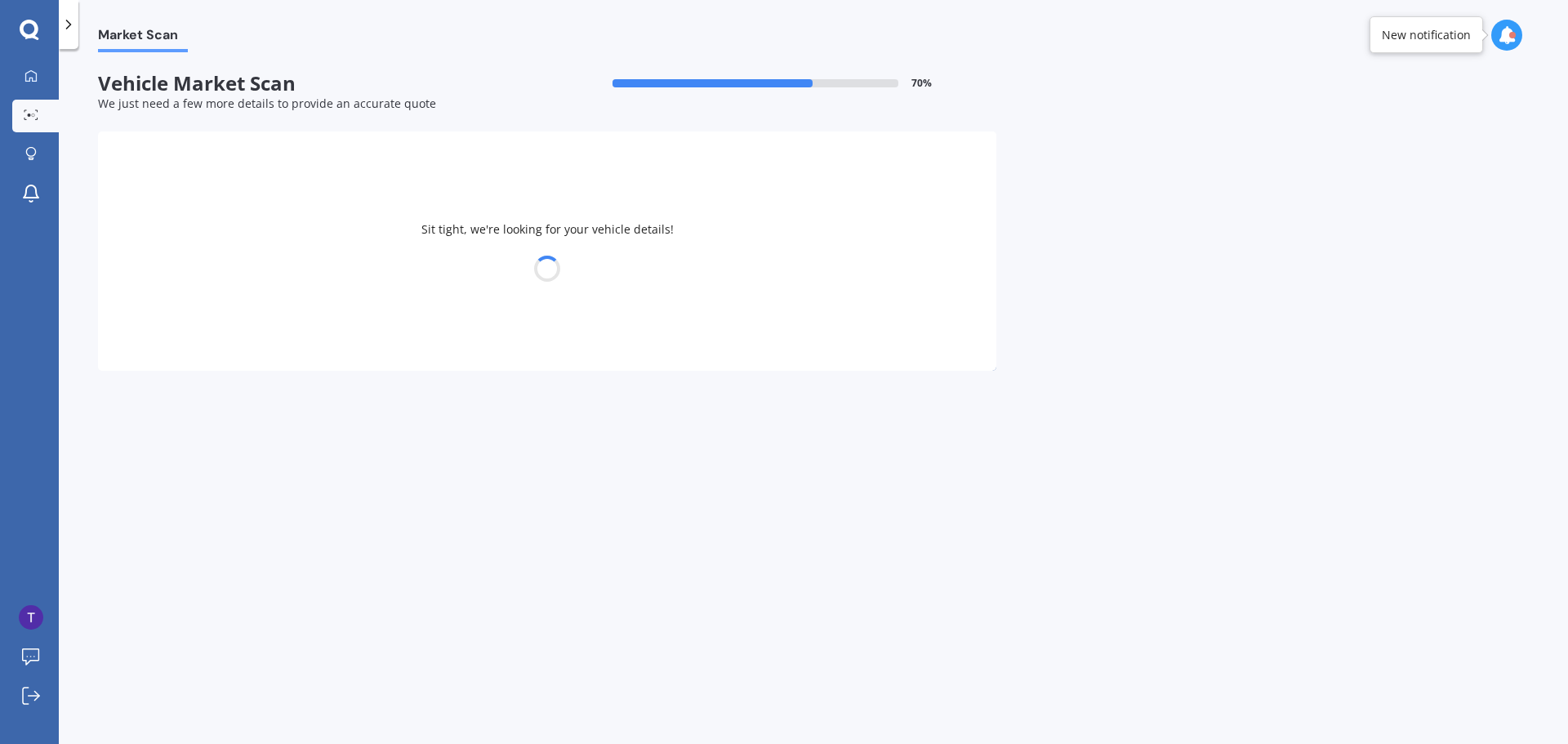
select select "MITSUBISHI"
select select "ASX"
select select "07"
select select "10"
select select "1969"
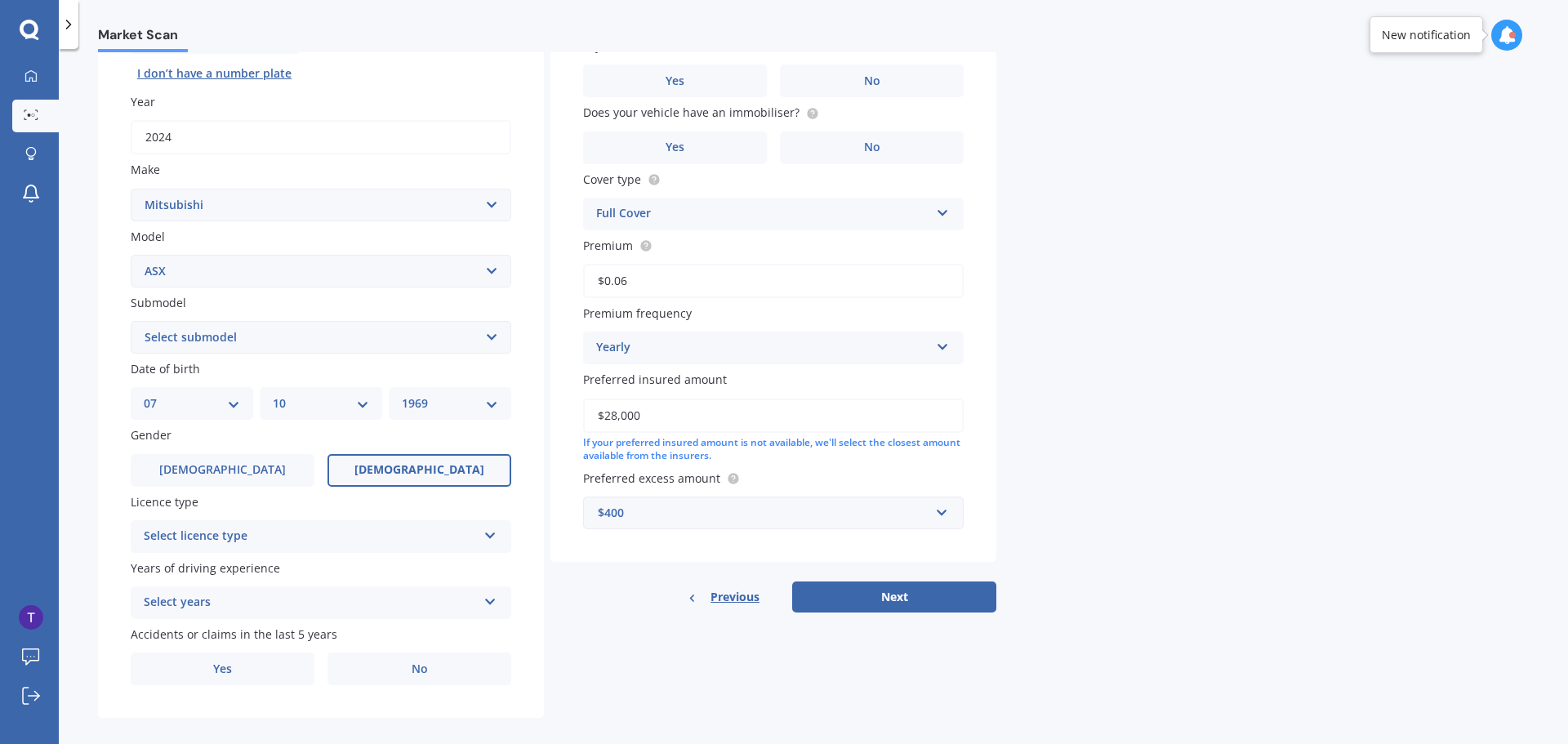
scroll to position [218, 0]
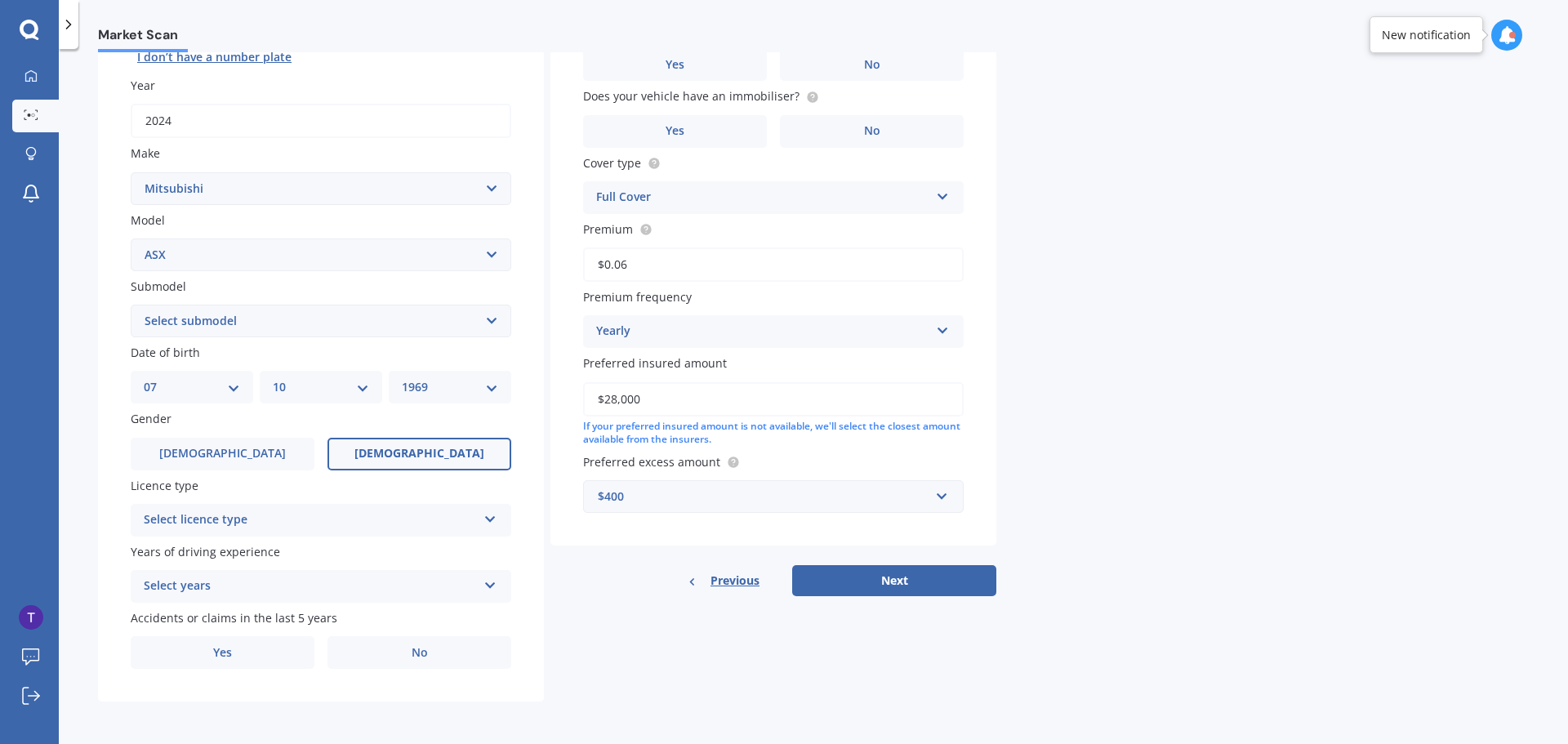
click at [429, 520] on div "Select licence type" at bounding box center [310, 521] width 333 height 20
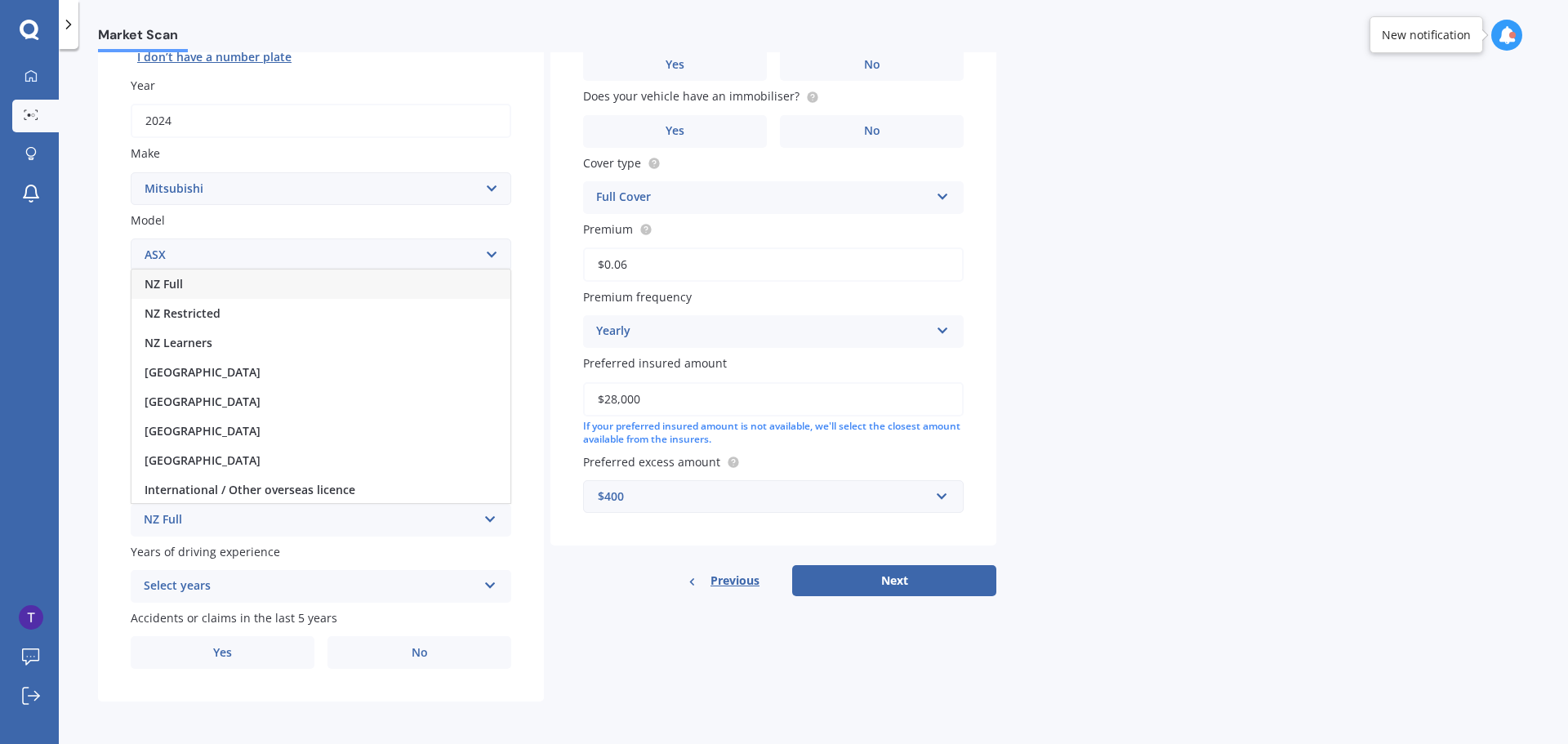
click at [192, 285] on div "NZ Full" at bounding box center [320, 284] width 379 height 30
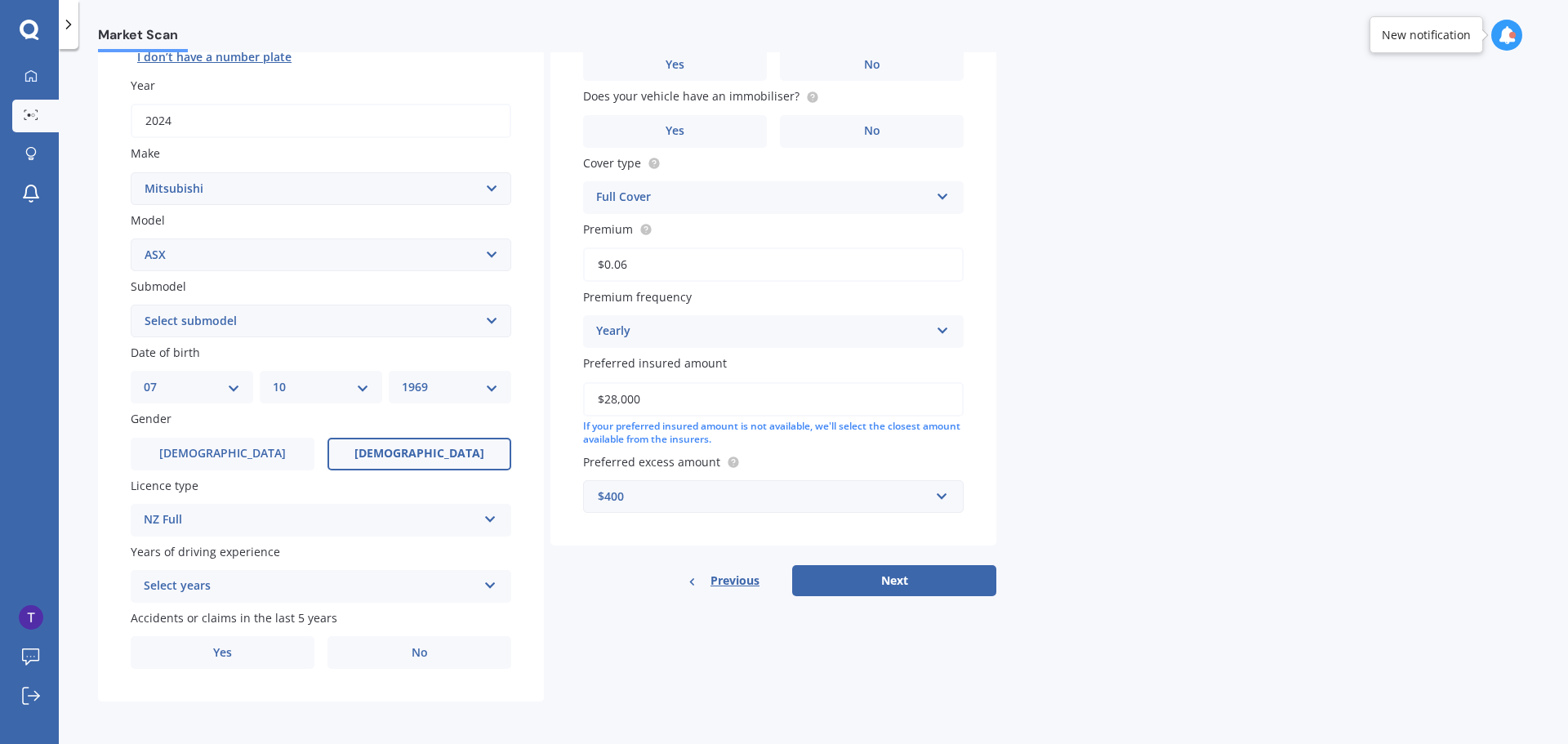
click at [301, 591] on div "Select years" at bounding box center [310, 586] width 333 height 20
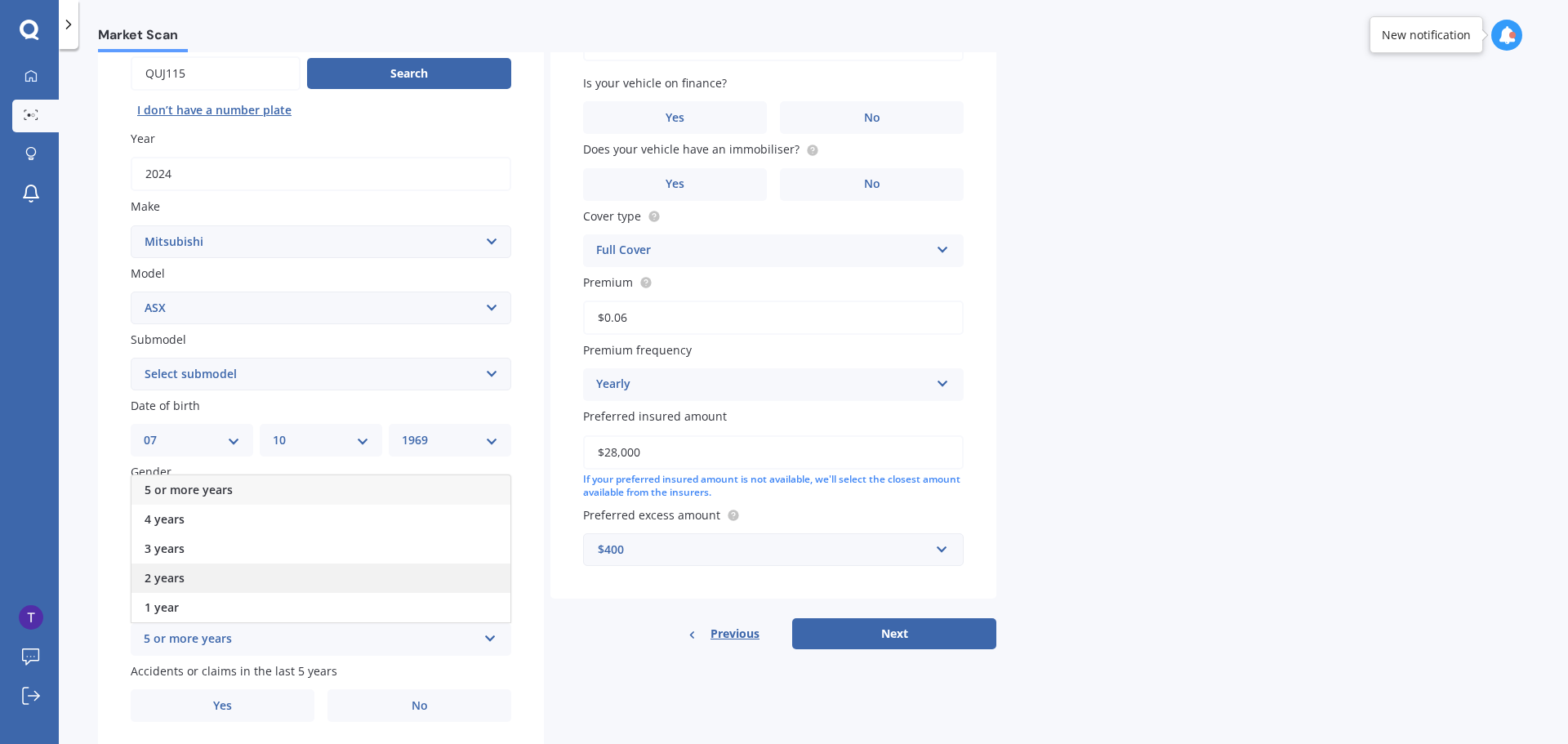
scroll to position [135, 0]
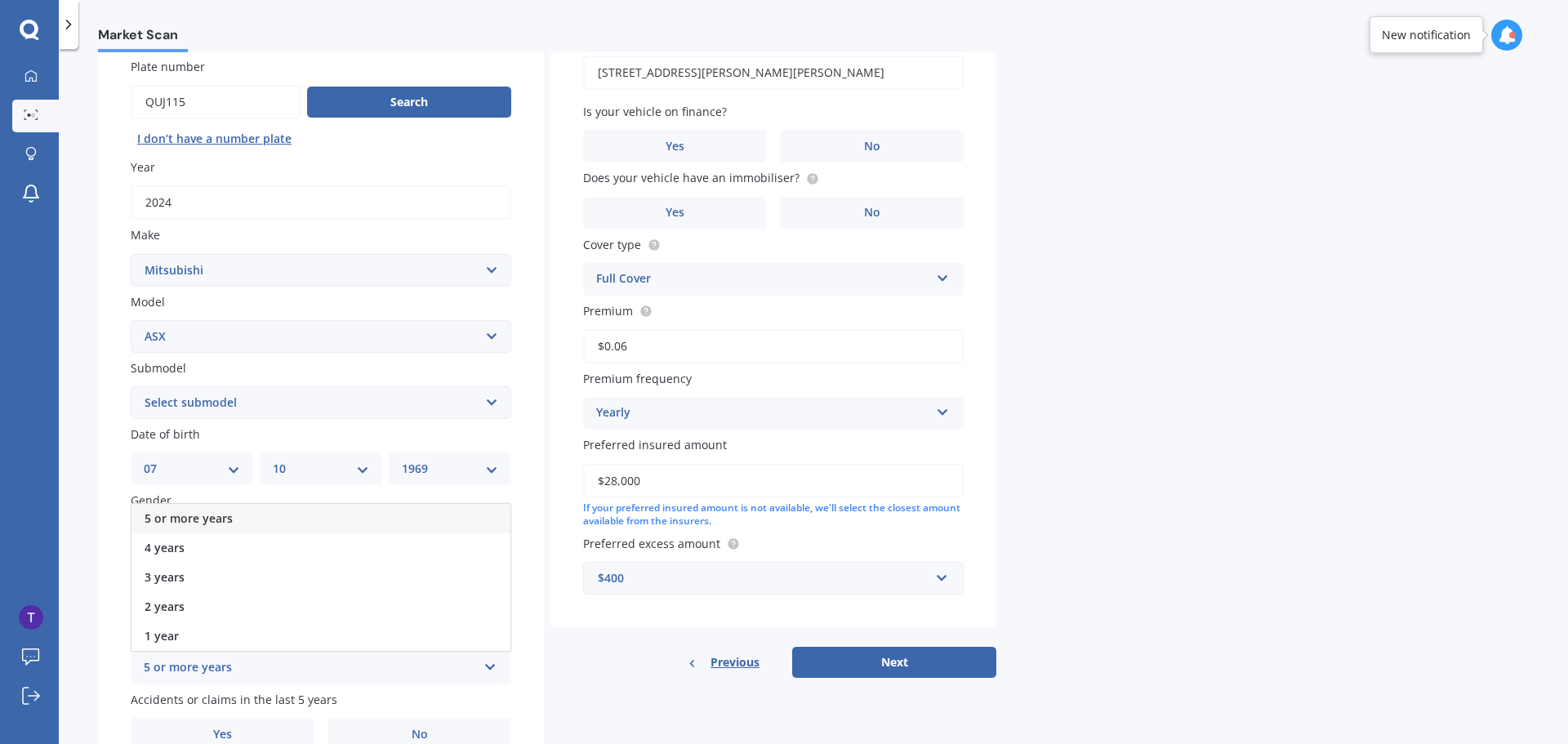
click at [311, 521] on div "5 or more years" at bounding box center [320, 519] width 379 height 30
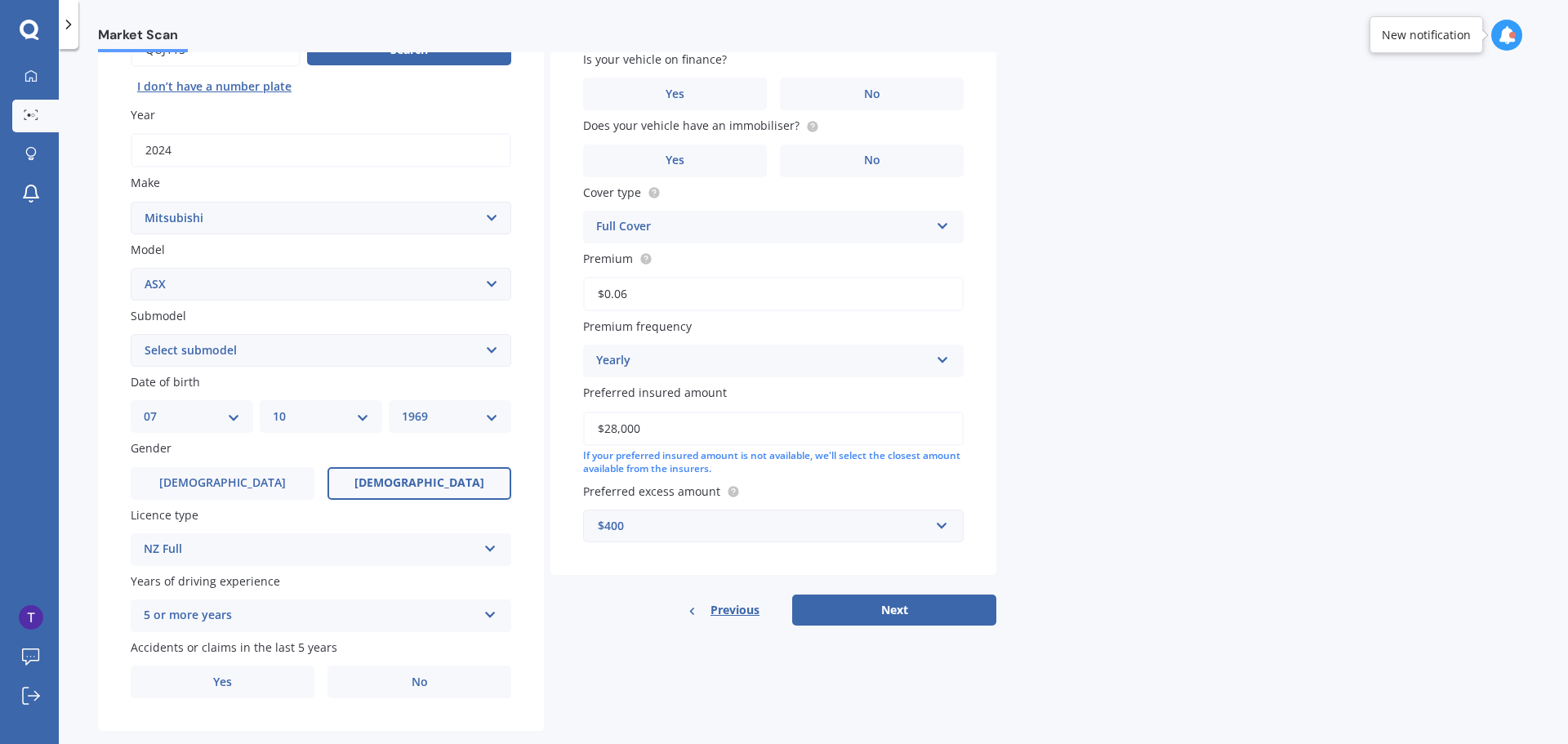
scroll to position [218, 0]
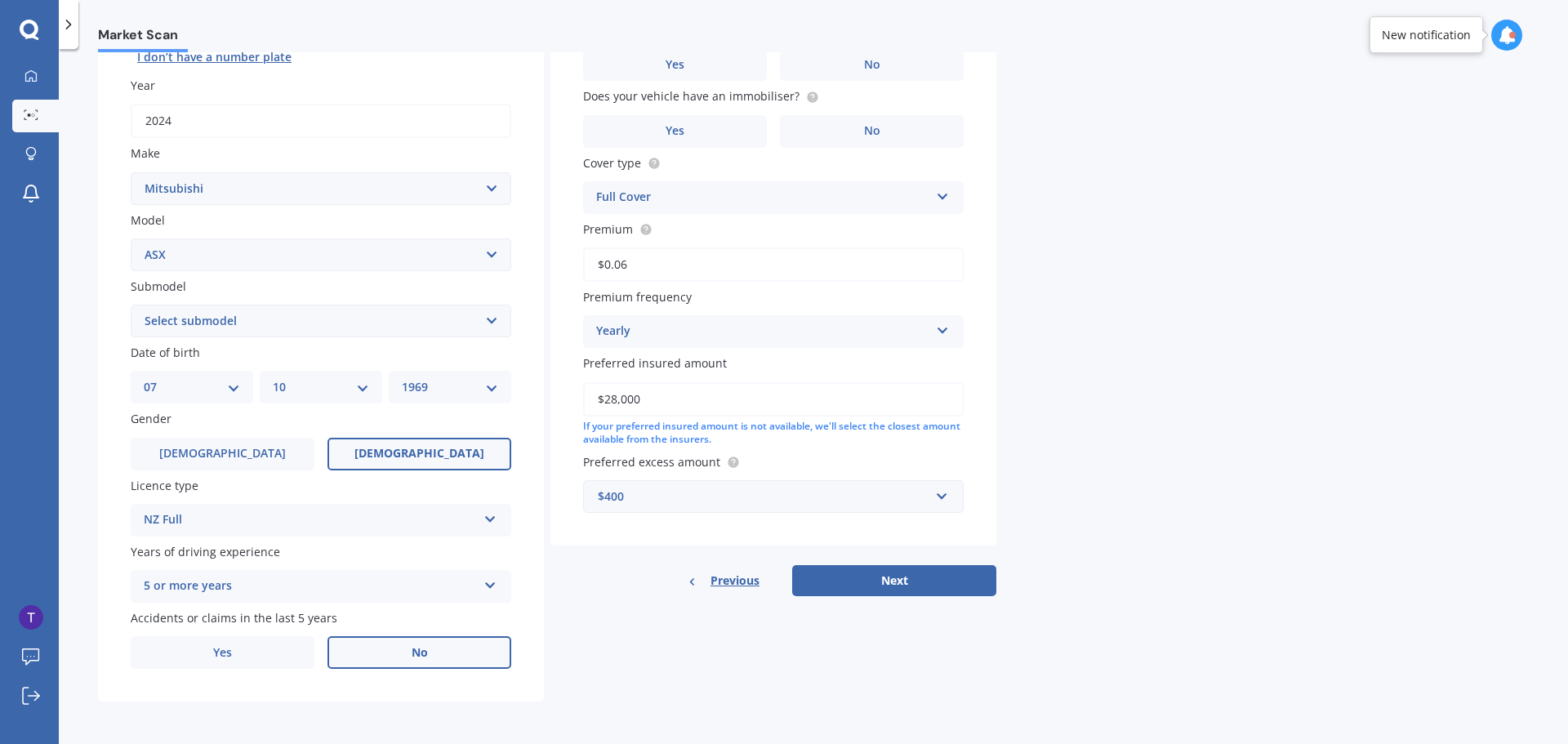
click at [411, 659] on span "No" at bounding box center [419, 653] width 16 height 14
click at [0, 0] on input "No" at bounding box center [0, 0] width 0 height 0
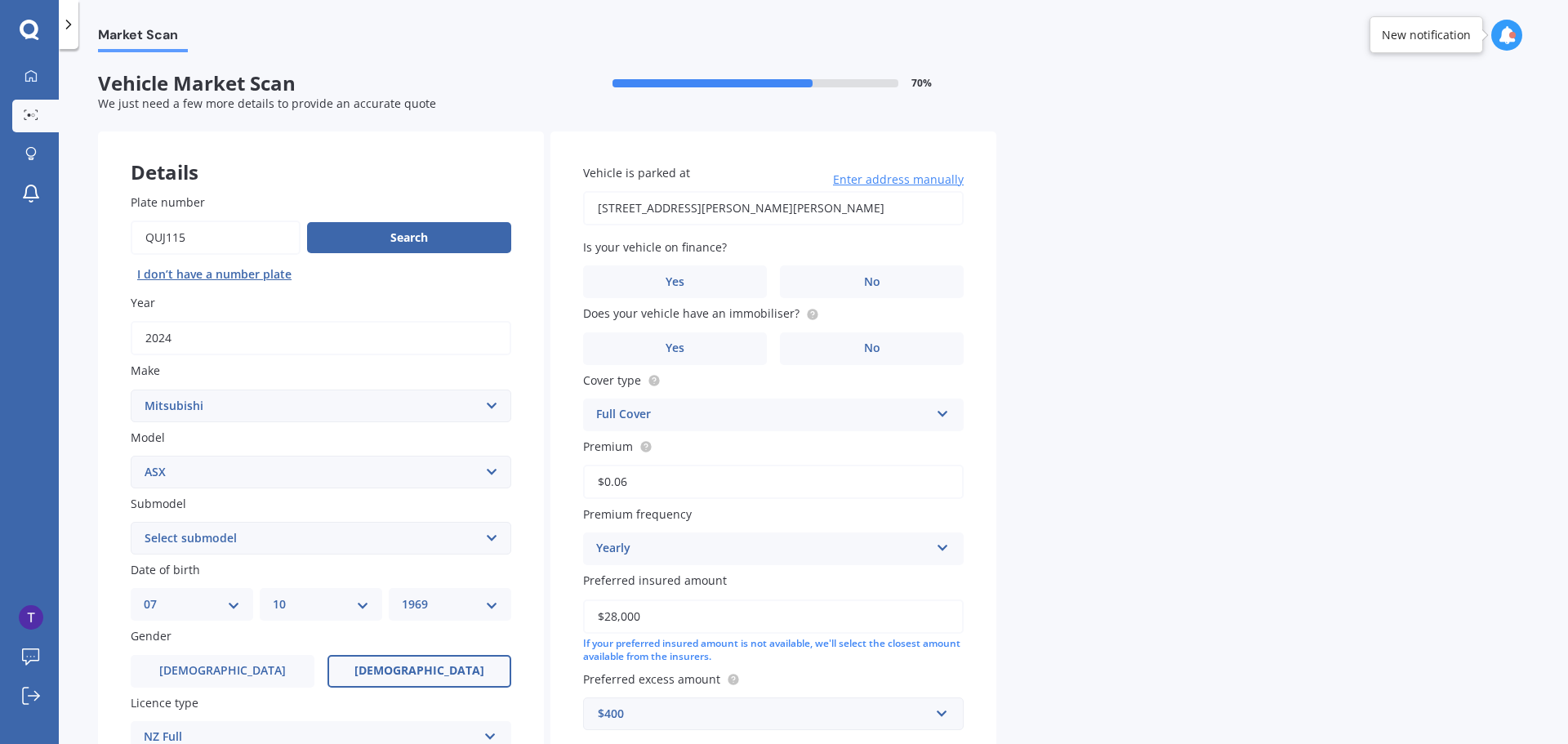
scroll to position [81, 0]
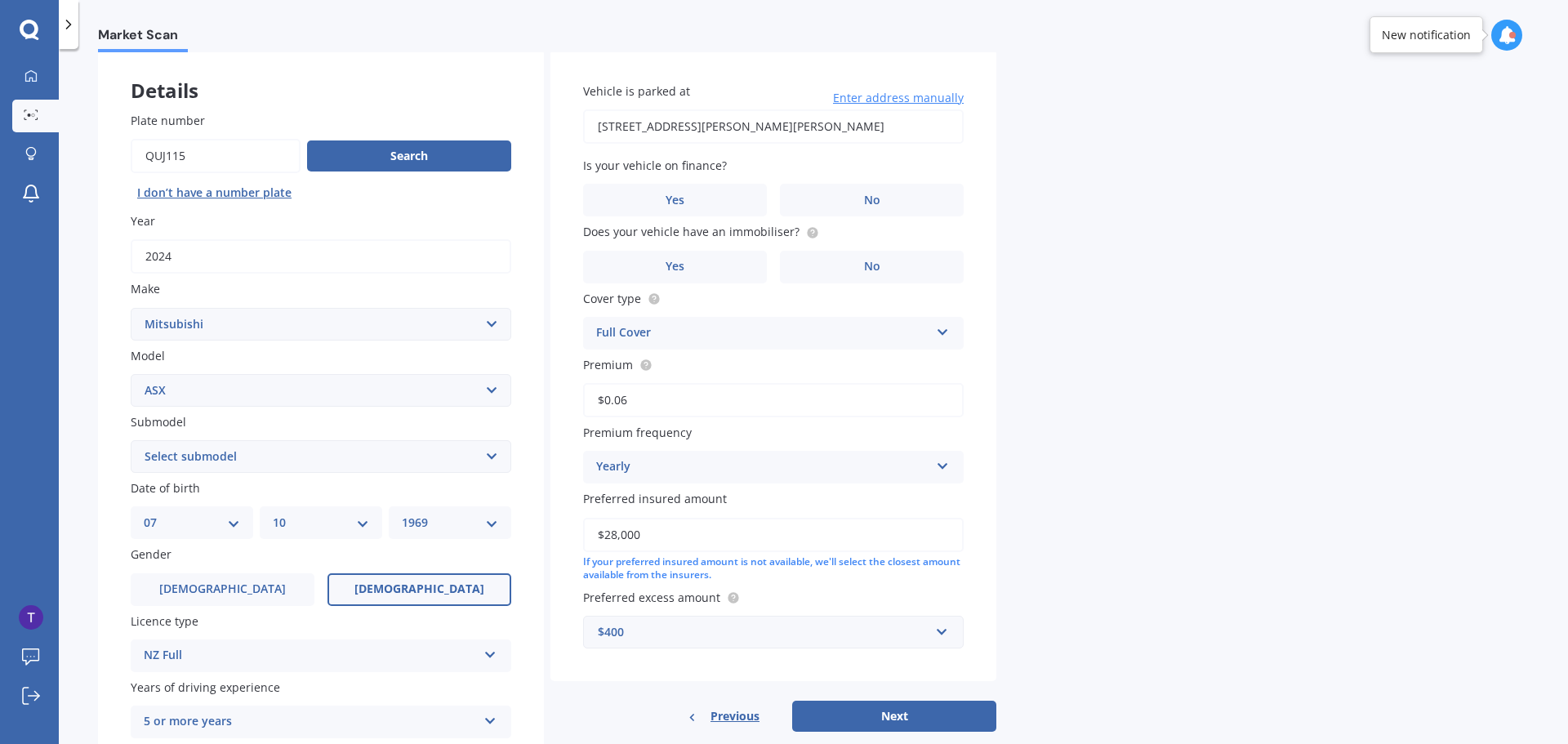
click at [914, 124] on input "FLAT 2B, 161 COLWILL ROAD MASSEY AUCKLAND 0614" at bounding box center [773, 126] width 381 height 35
type input "2A Redwood Drive, Massey, Auckland 0614"
click at [877, 196] on span "No" at bounding box center [872, 201] width 16 height 14
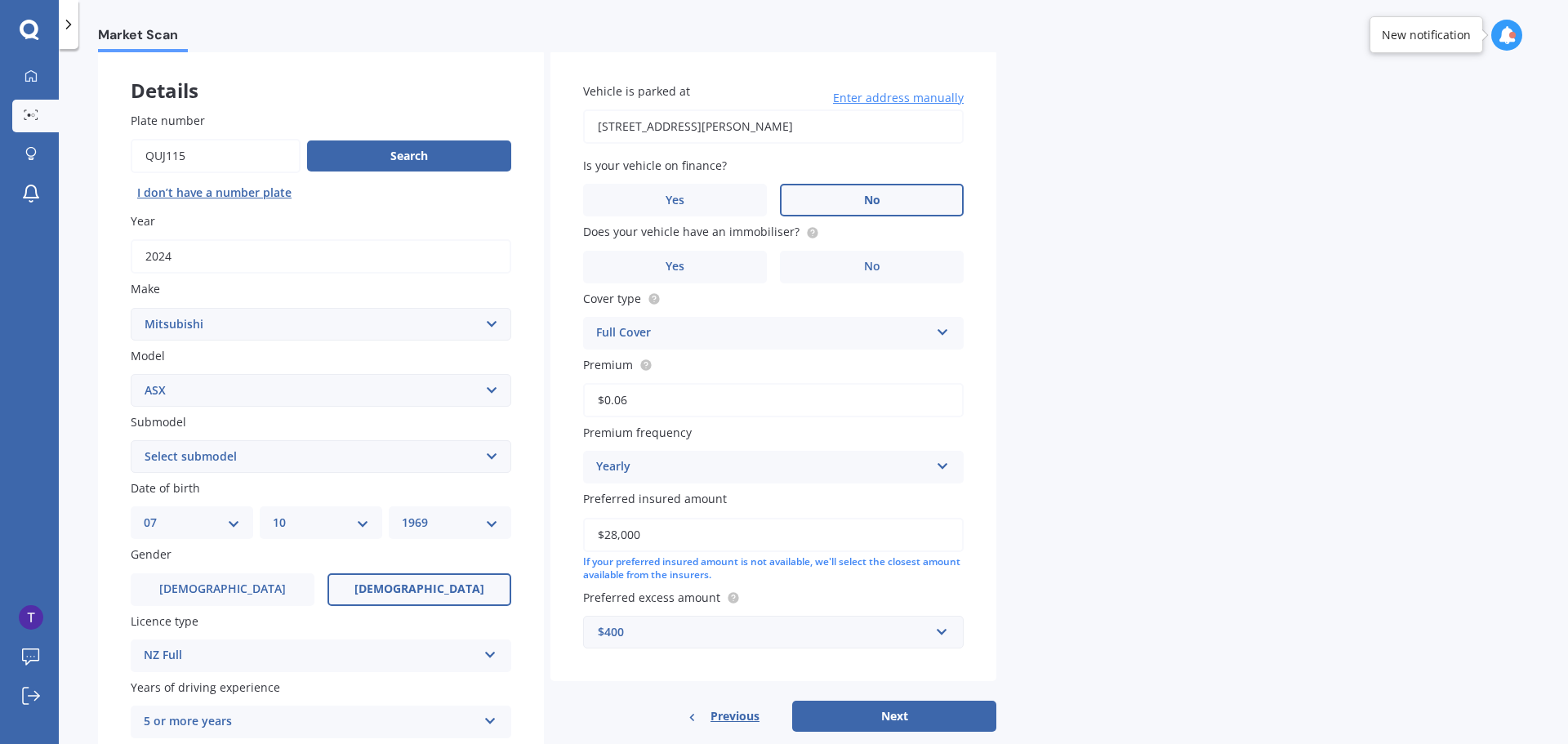
click at [0, 0] on input "No" at bounding box center [0, 0] width 0 height 0
click at [867, 273] on span "No" at bounding box center [872, 266] width 16 height 14
click at [0, 0] on input "No" at bounding box center [0, 0] width 0 height 0
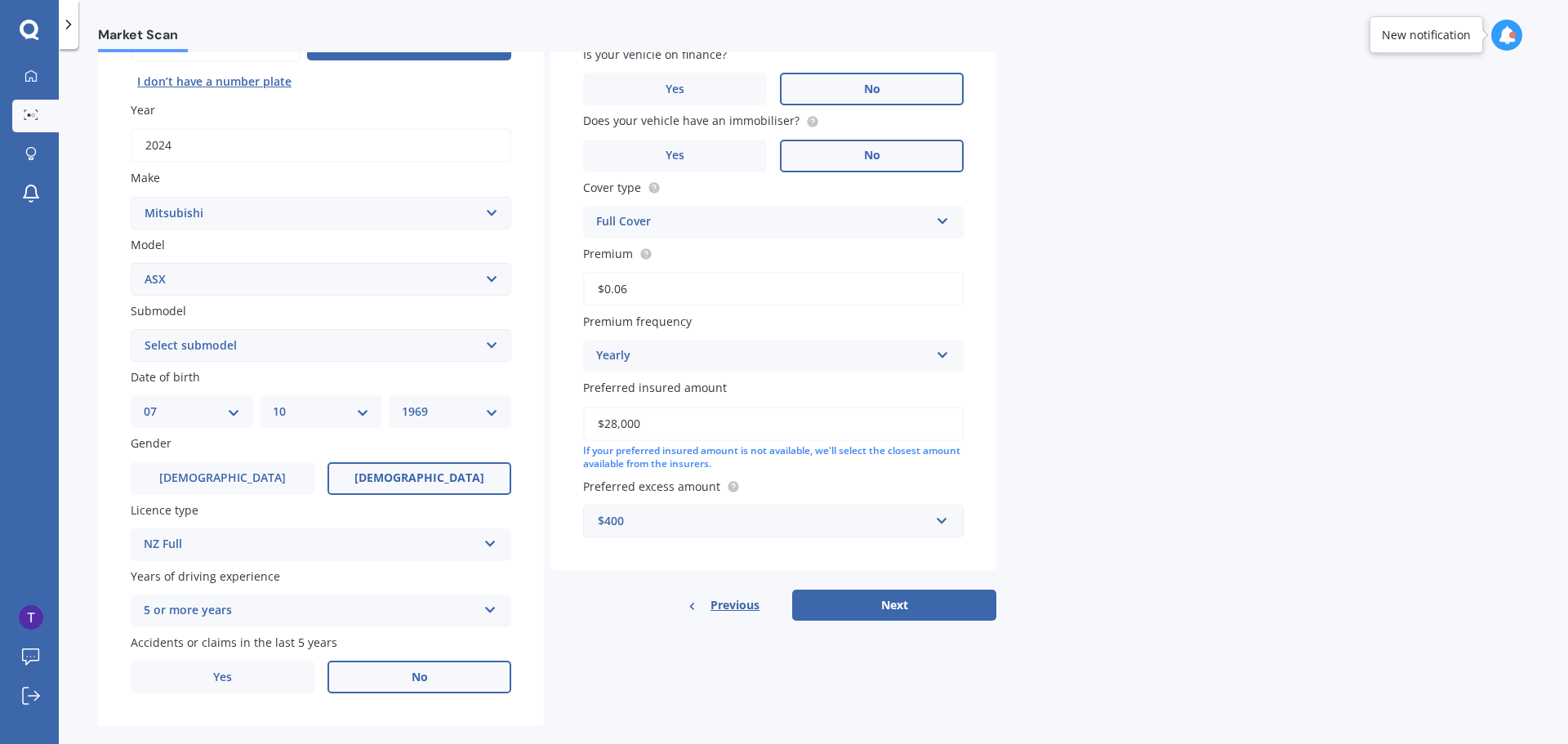
scroll to position [218, 0]
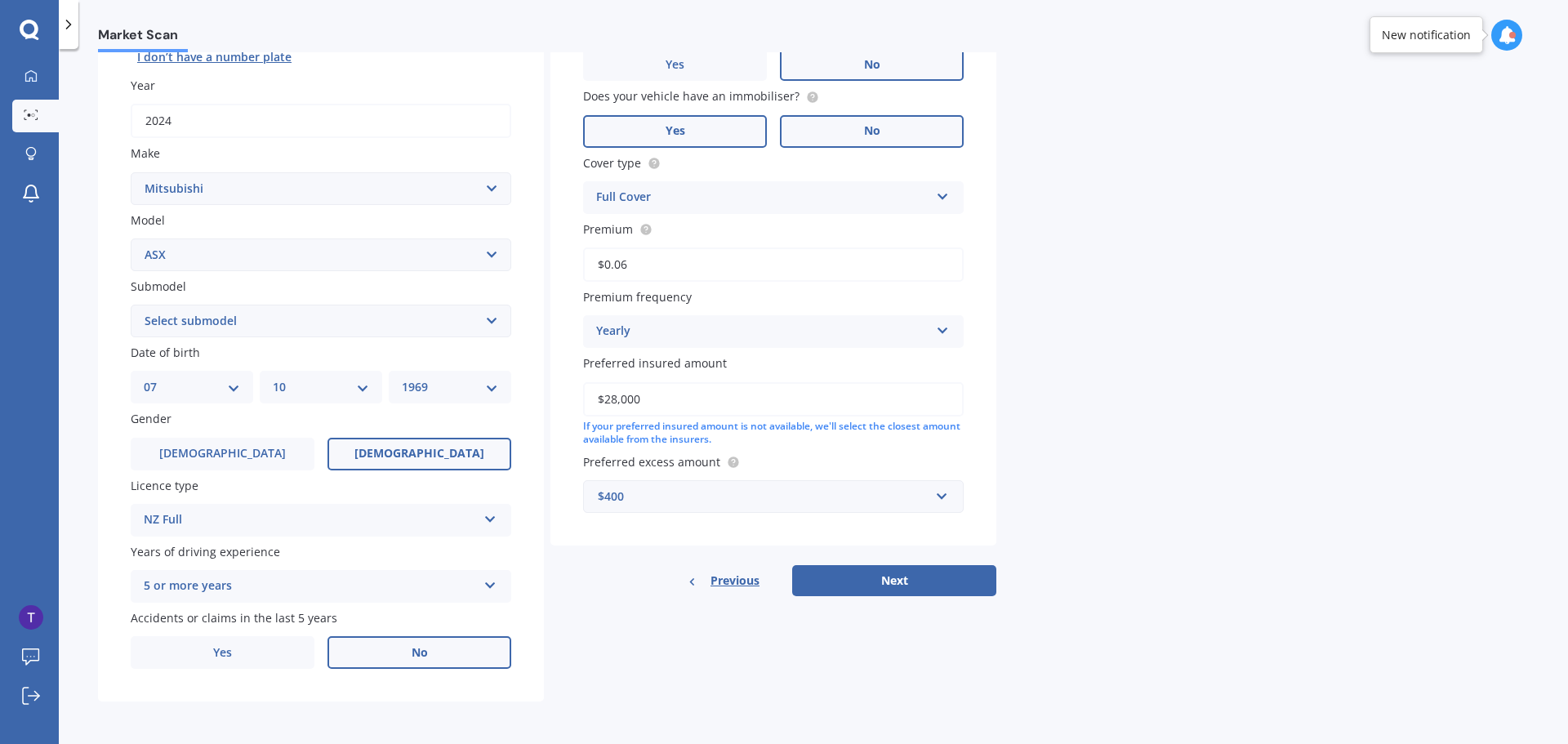
click at [692, 130] on label "Yes" at bounding box center [675, 131] width 184 height 33
click at [0, 0] on input "Yes" at bounding box center [0, 0] width 0 height 0
click at [664, 259] on input "$0.06" at bounding box center [773, 264] width 381 height 35
type input "$1,219.08"
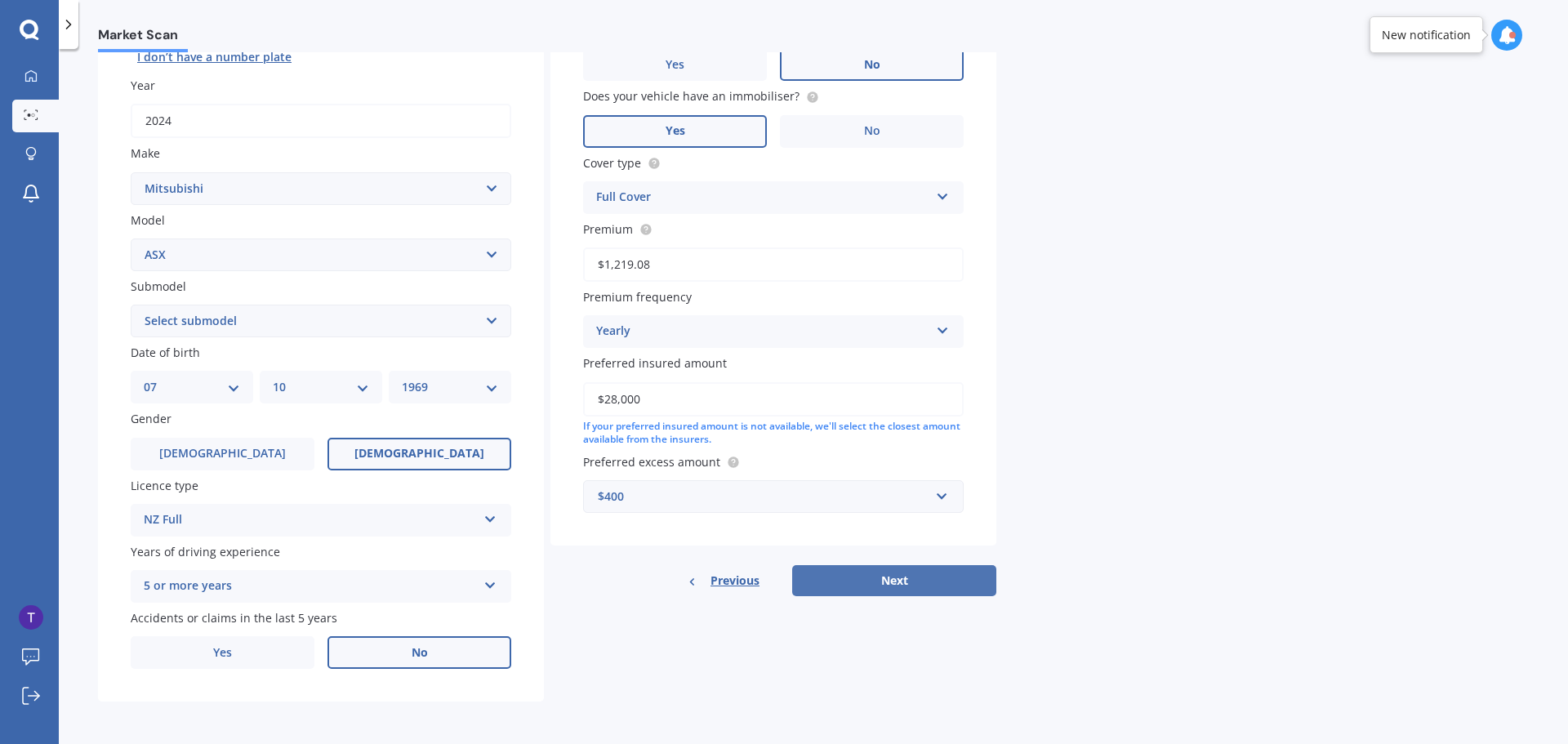
click at [886, 582] on button "Next" at bounding box center [894, 580] width 205 height 31
click at [236, 322] on select "Select submodel BLK 2.0P/CVT Diesel LS Sport VRX petrol VRX turbo diesel XLS pe…" at bounding box center [321, 321] width 381 height 33
select select "LS"
click at [131, 305] on select "Select submodel BLK 2.0P/CVT Diesel LS Sport VRX petrol VRX turbo diesel XLS pe…" at bounding box center [321, 321] width 381 height 33
click at [920, 587] on button "Next" at bounding box center [894, 580] width 205 height 31
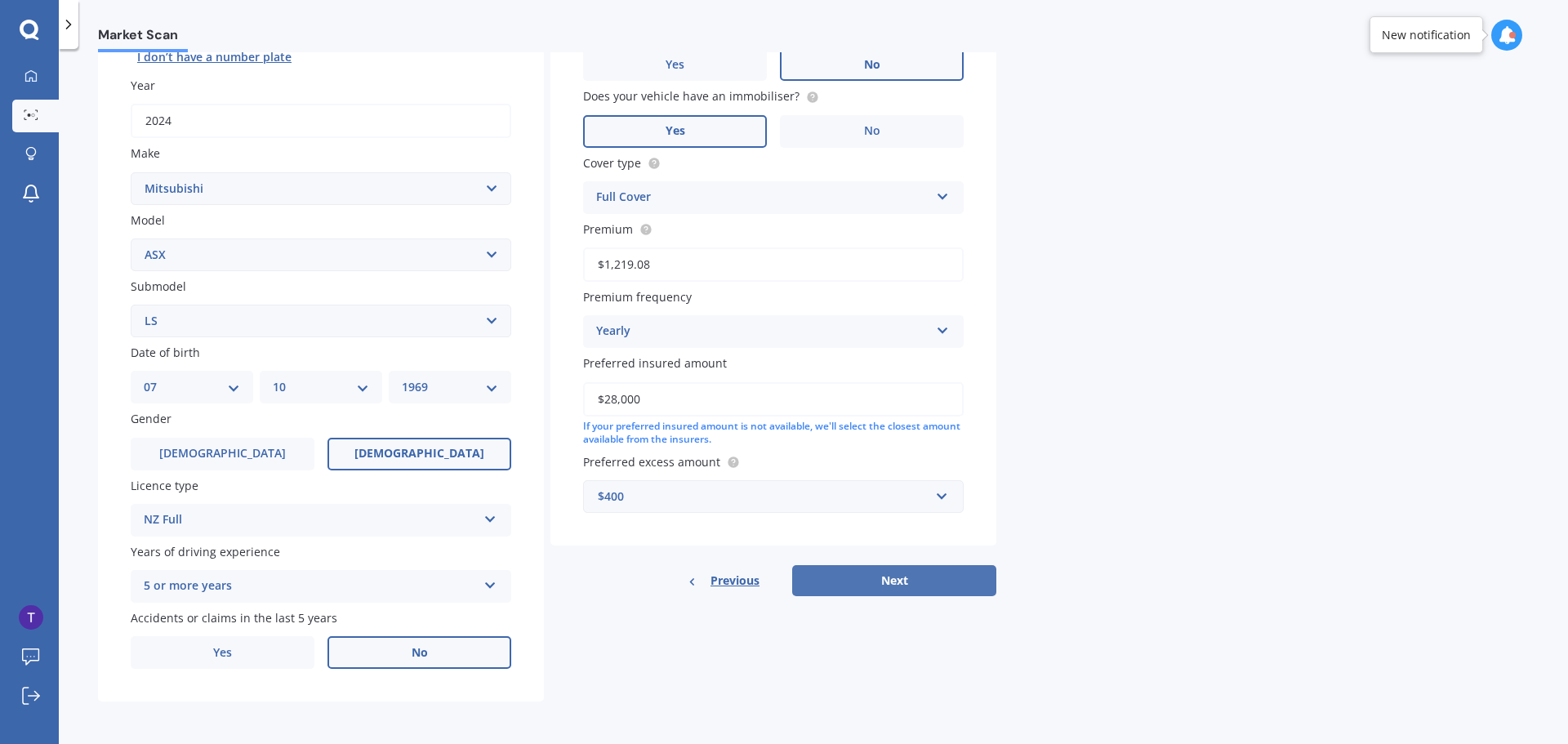
select select "07"
select select "10"
select select "1969"
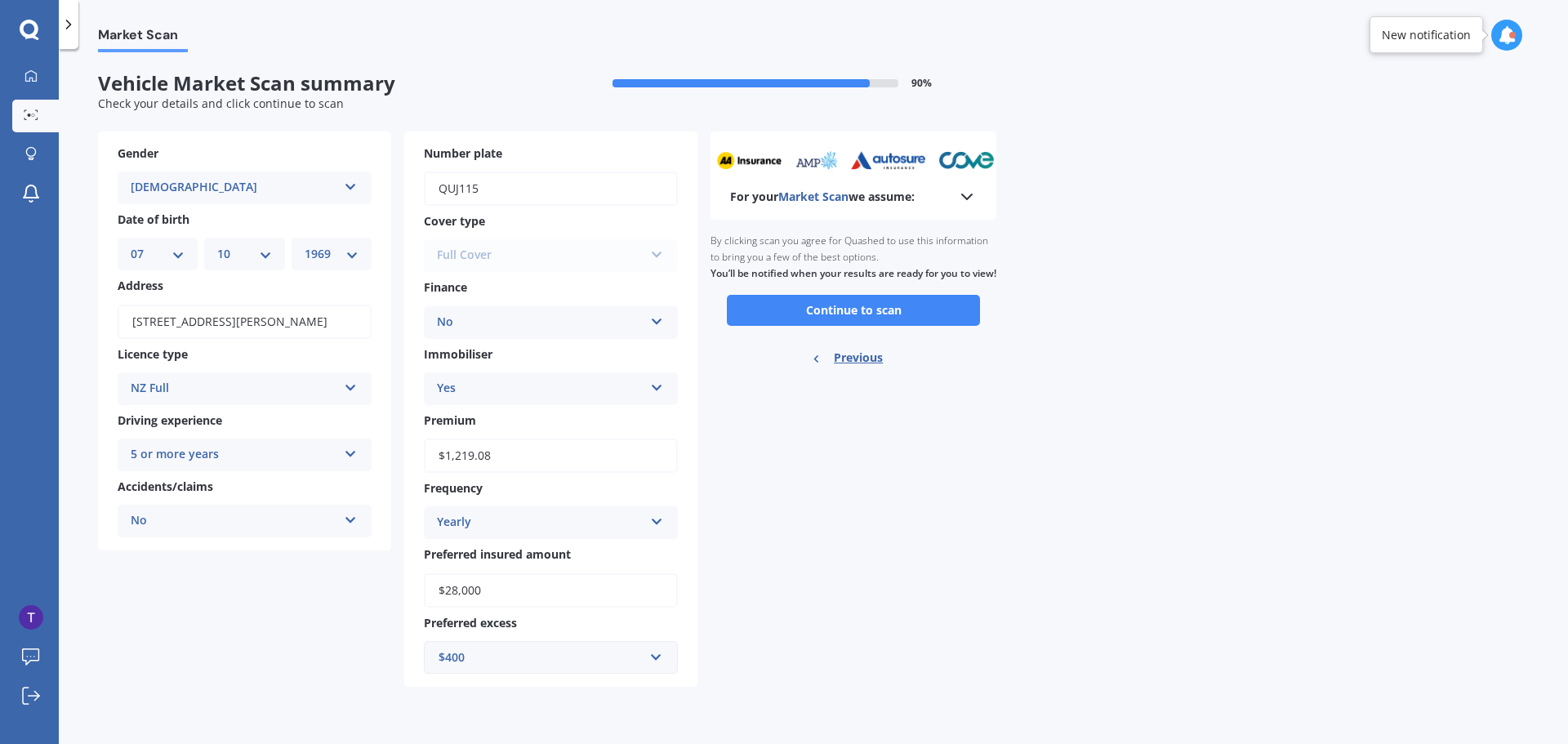
scroll to position [0, 0]
drag, startPoint x: 840, startPoint y: 336, endPoint x: 877, endPoint y: 333, distance: 37.1
click at [840, 326] on button "Continue to scan" at bounding box center [854, 310] width 253 height 31
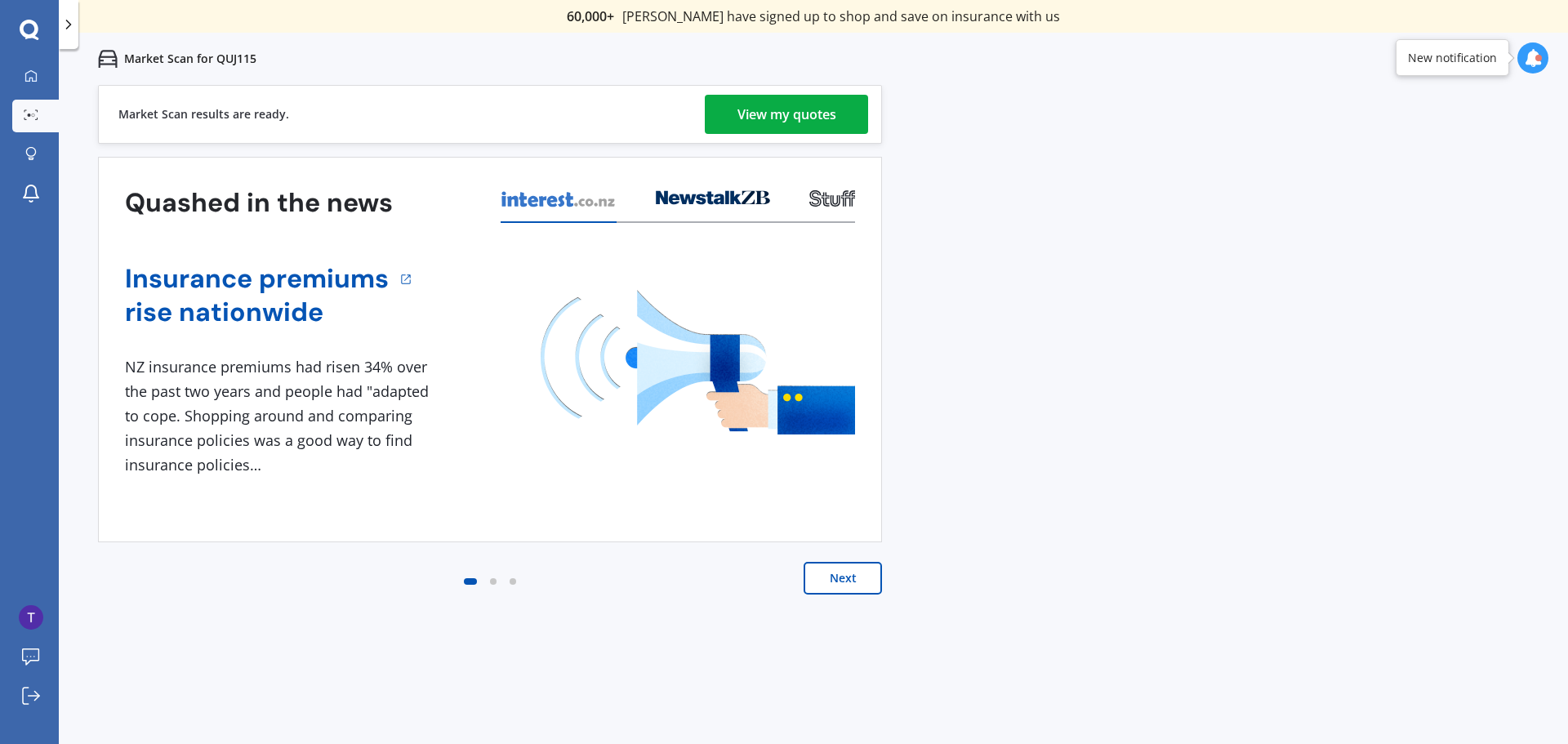
click at [759, 117] on div "View my quotes" at bounding box center [786, 113] width 98 height 39
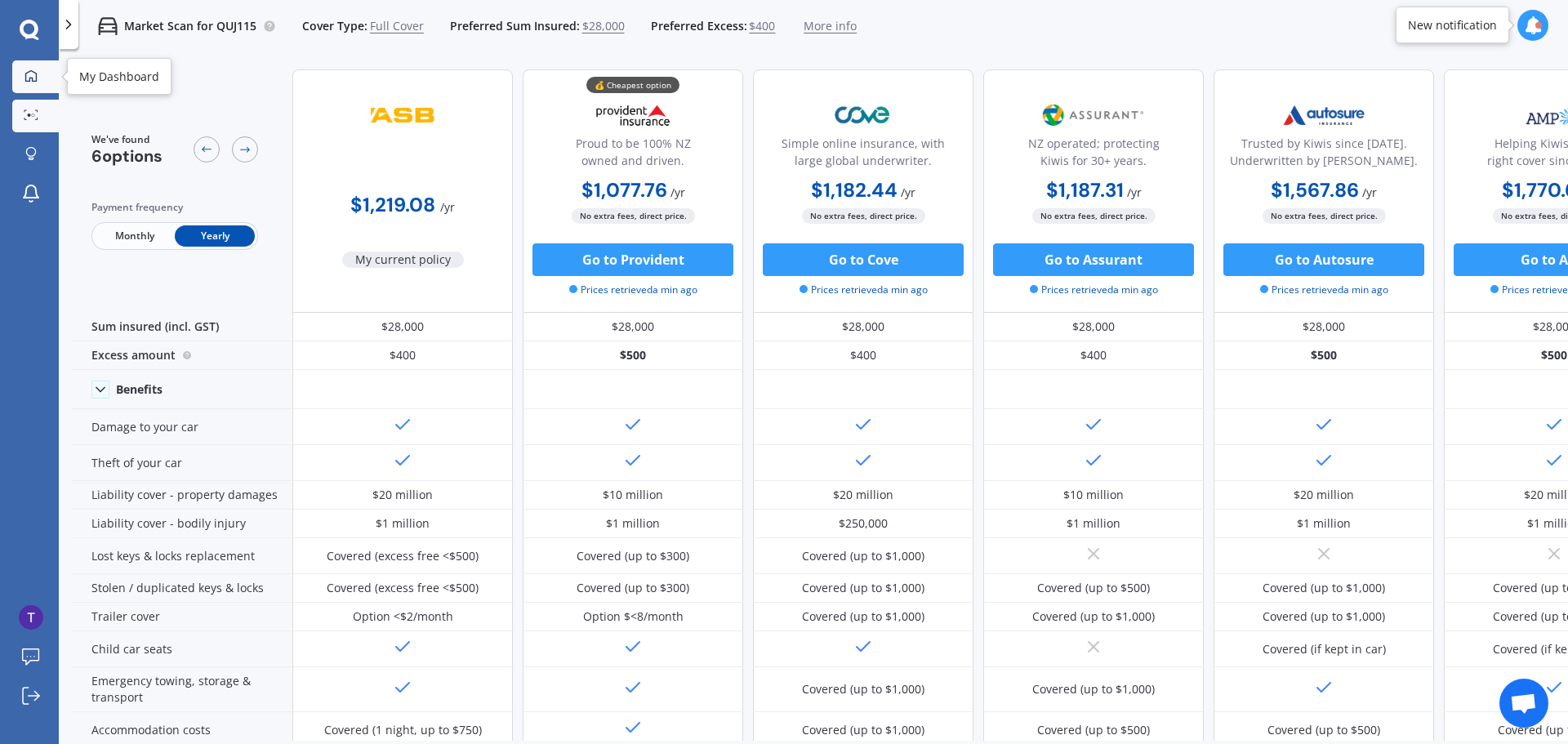
click at [34, 75] on icon at bounding box center [31, 75] width 13 height 13
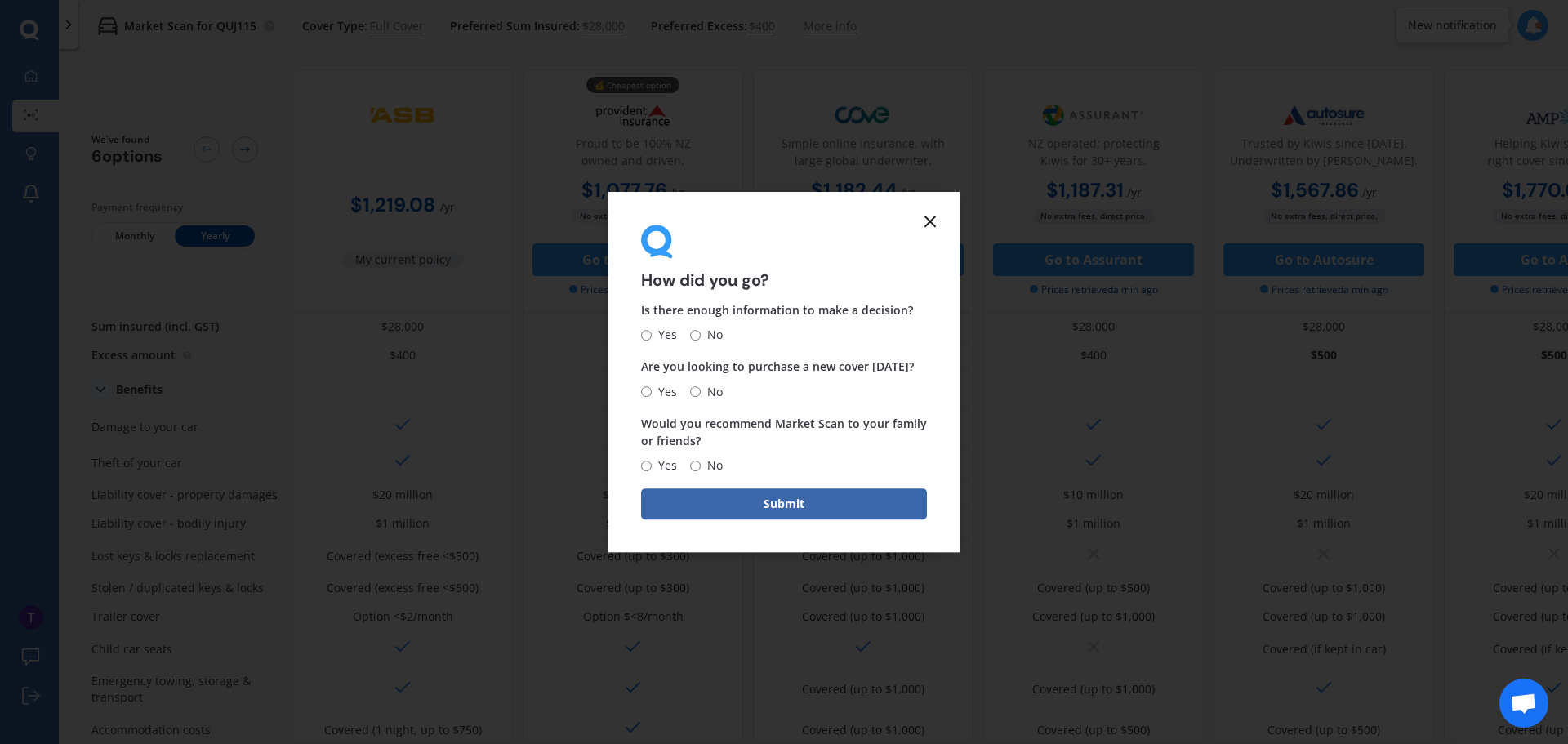
click at [925, 224] on icon at bounding box center [931, 222] width 20 height 20
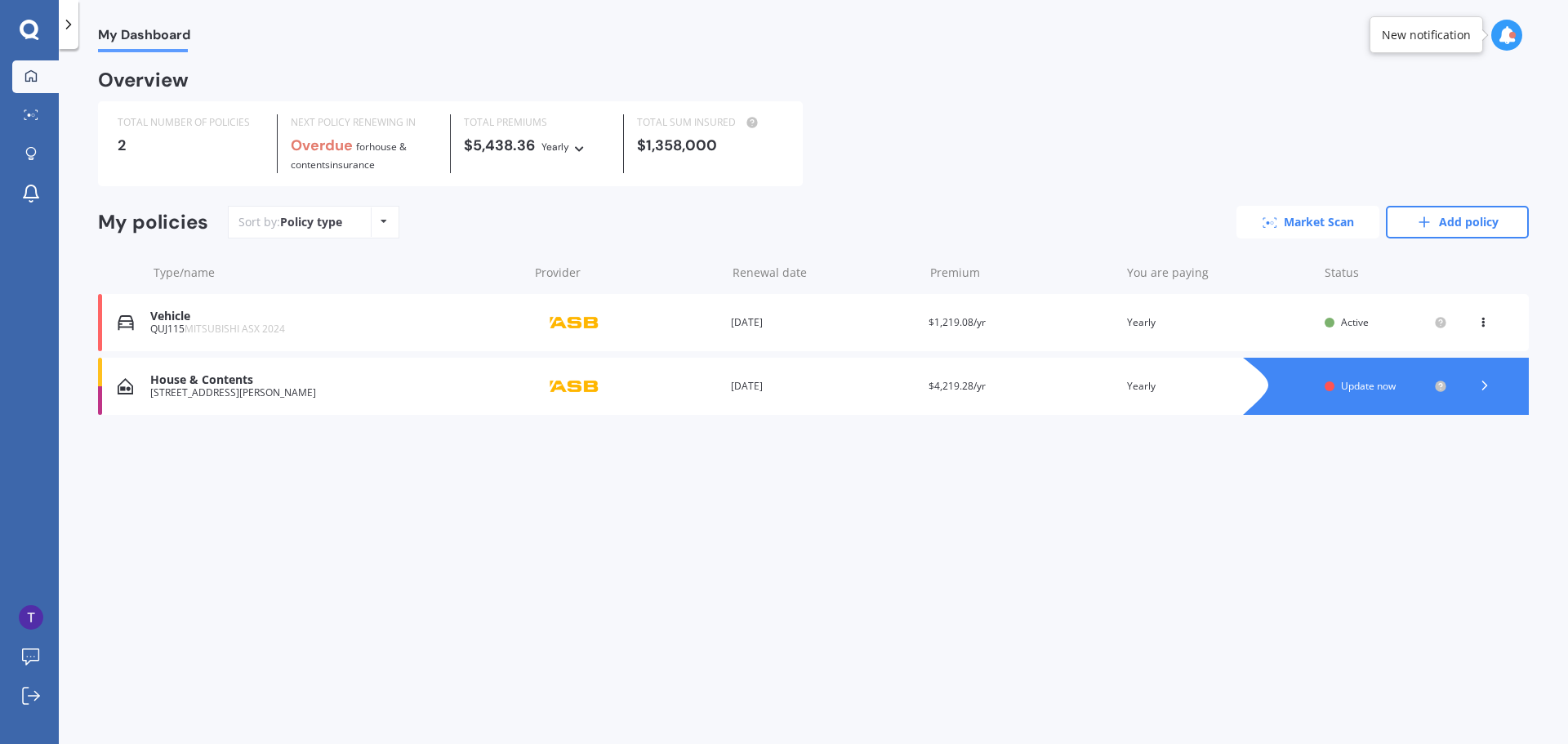
click at [1290, 226] on link "Market Scan" at bounding box center [1309, 222] width 143 height 33
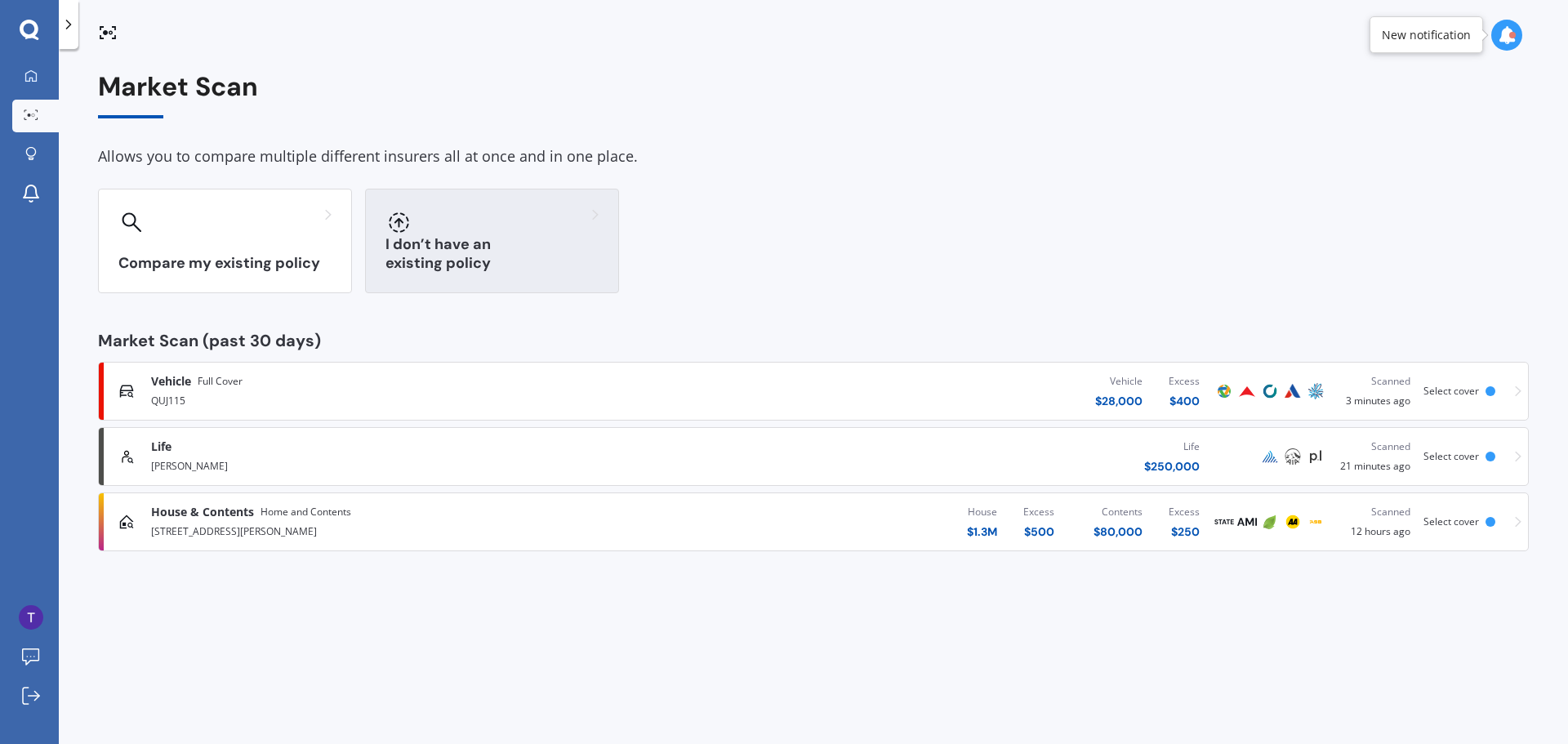
click at [459, 247] on div "I don’t have an existing policy" at bounding box center [492, 240] width 254 height 104
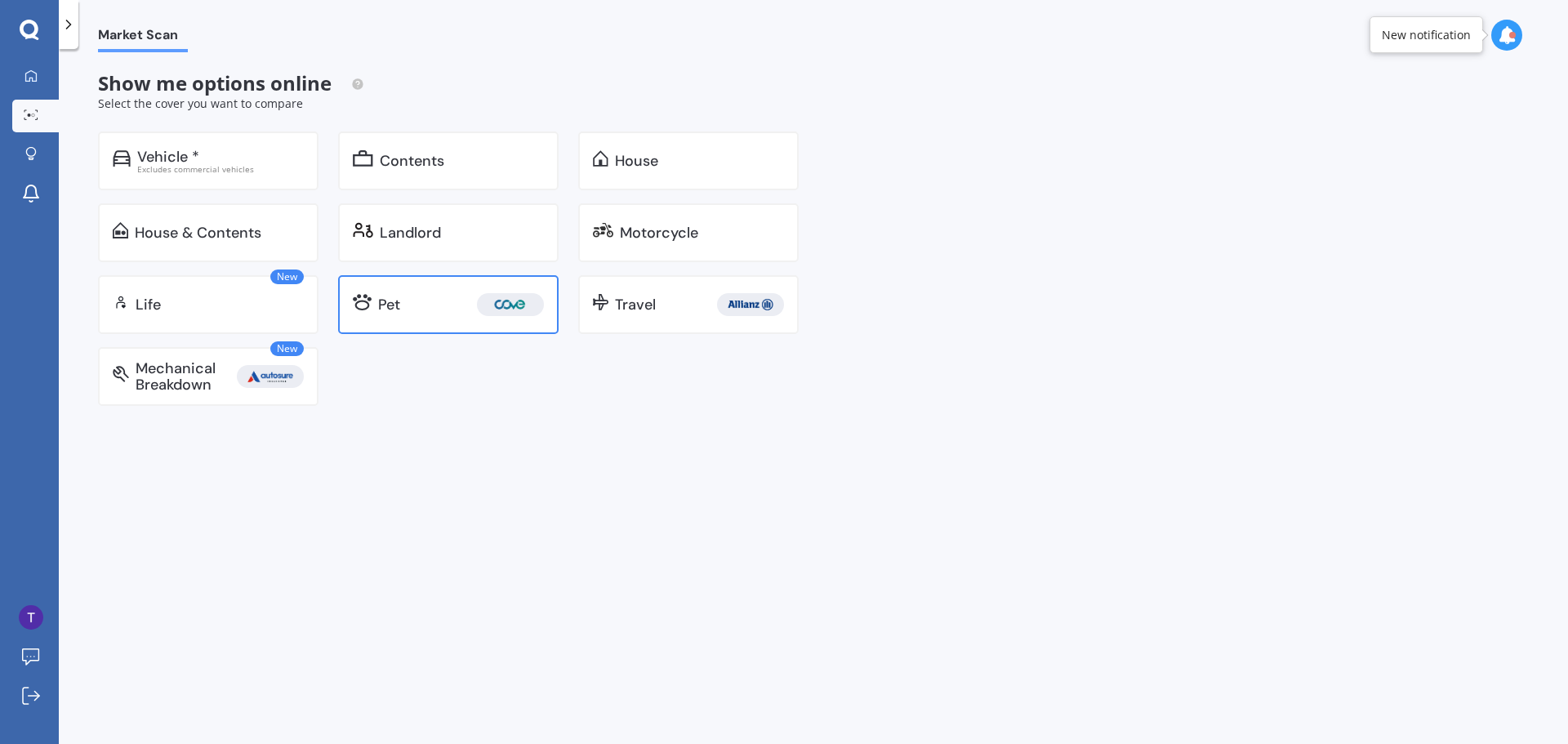
click at [390, 305] on div "Pet" at bounding box center [390, 304] width 22 height 16
